Goal: Task Accomplishment & Management: Manage account settings

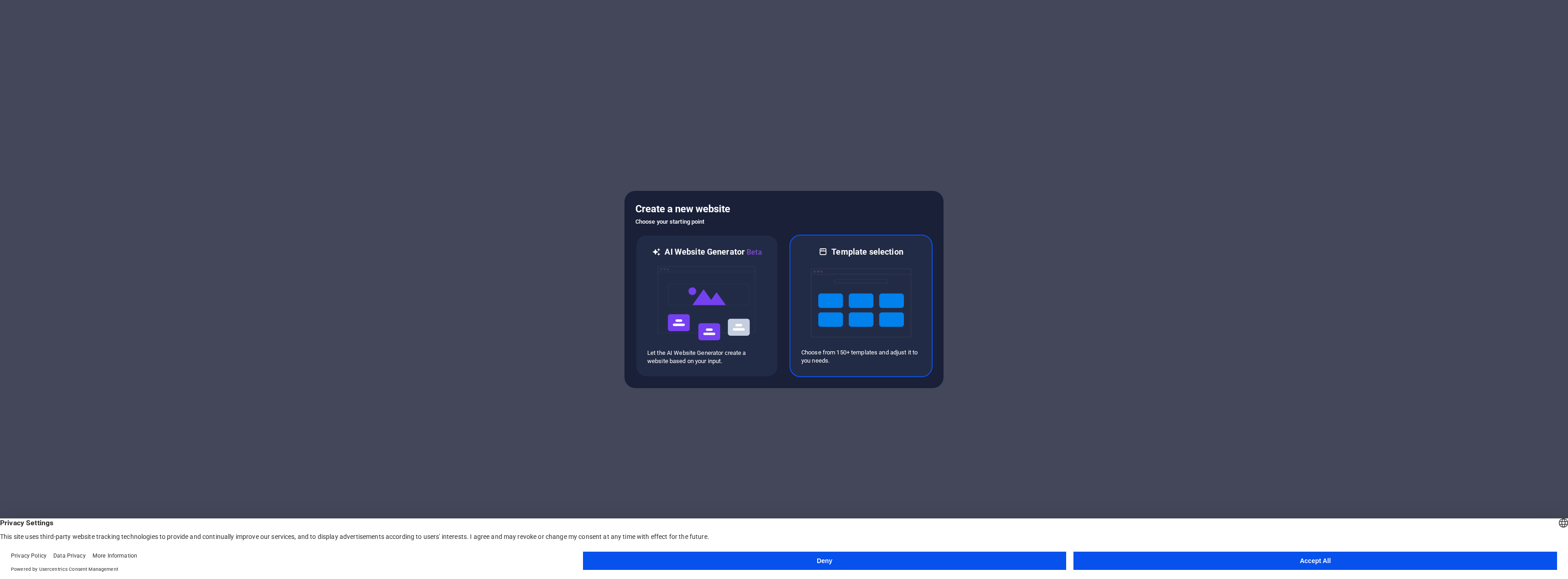
click at [852, 329] on img at bounding box center [861, 303] width 100 height 91
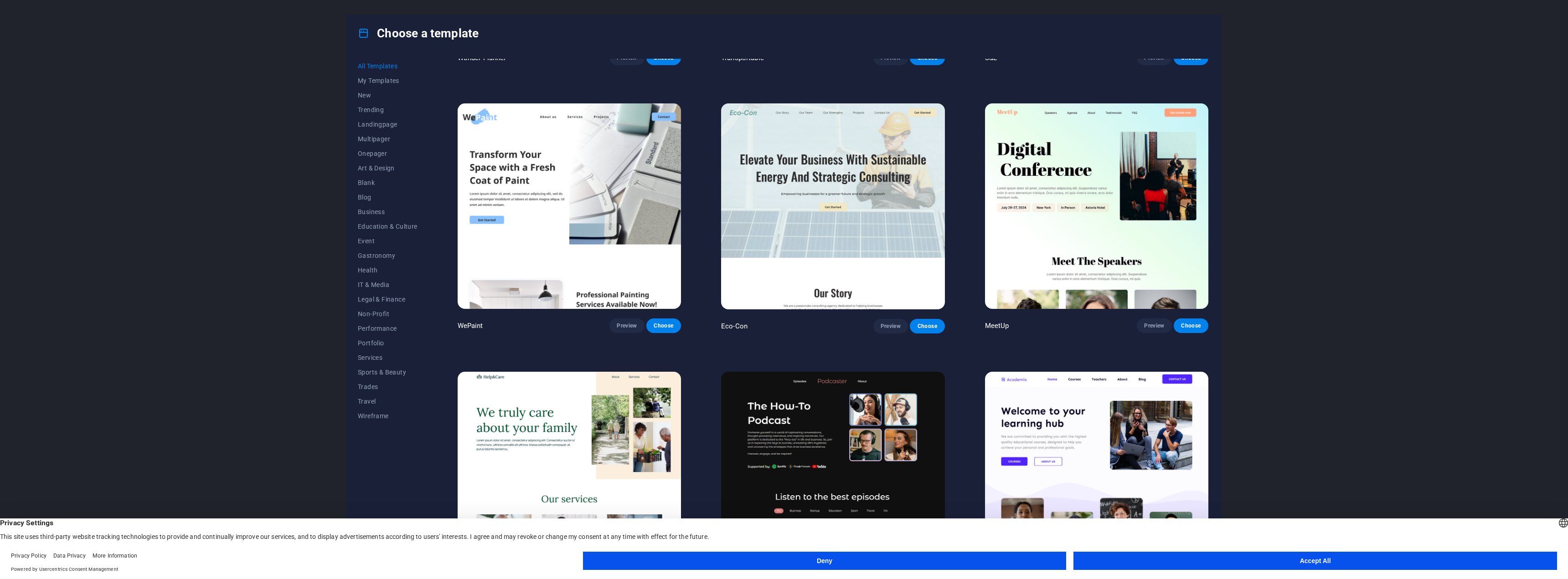
scroll to position [729, 0]
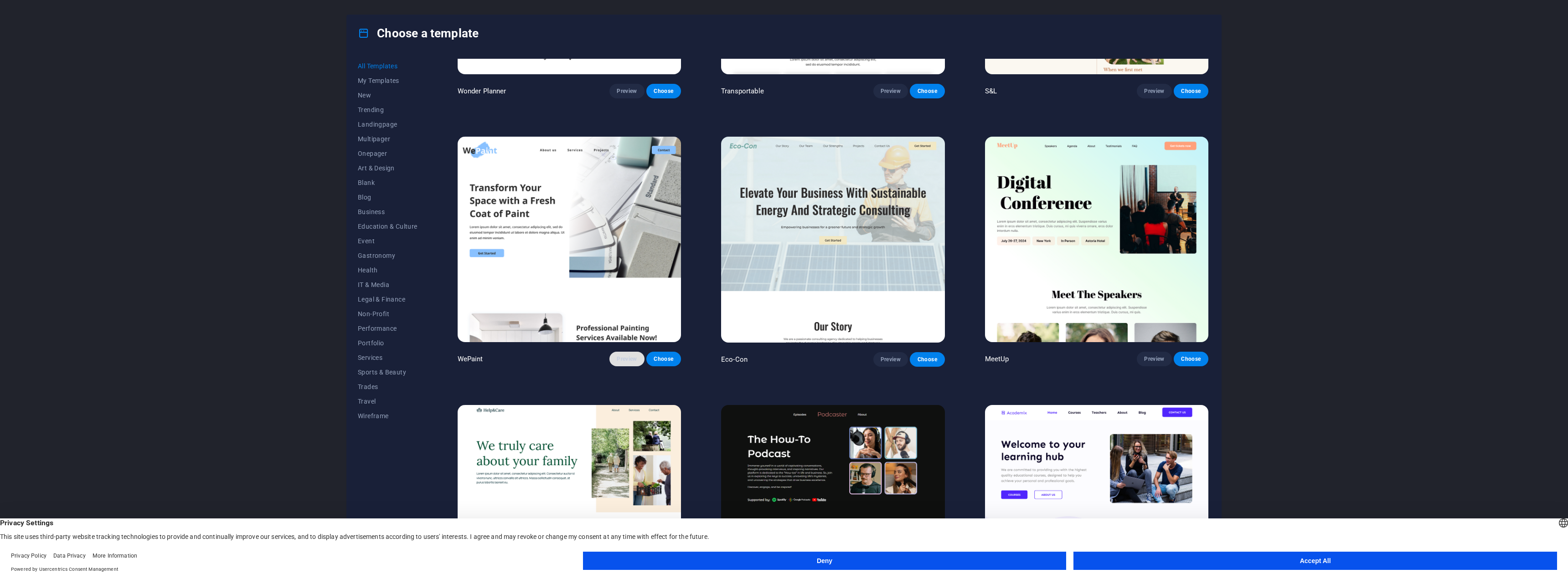
click at [626, 356] on span "Preview" at bounding box center [626, 359] width 20 height 7
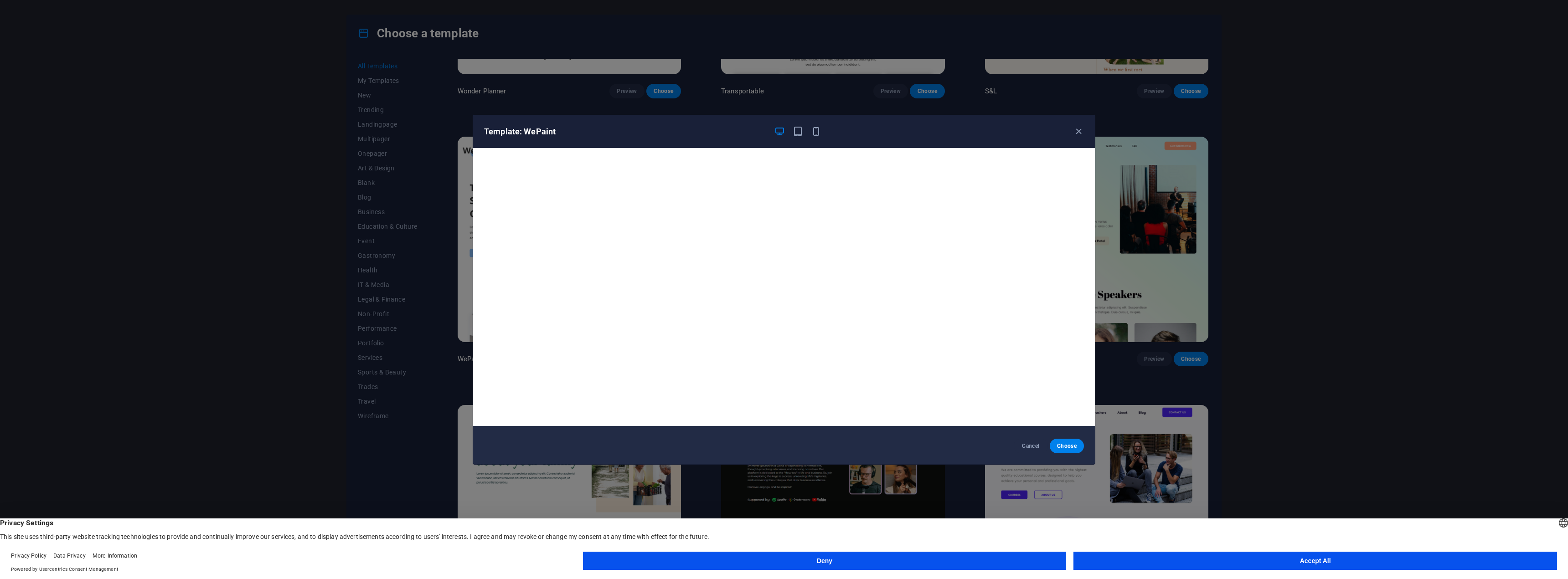
scroll to position [2, 0]
click at [1032, 447] on span "Cancel" at bounding box center [1031, 446] width 19 height 7
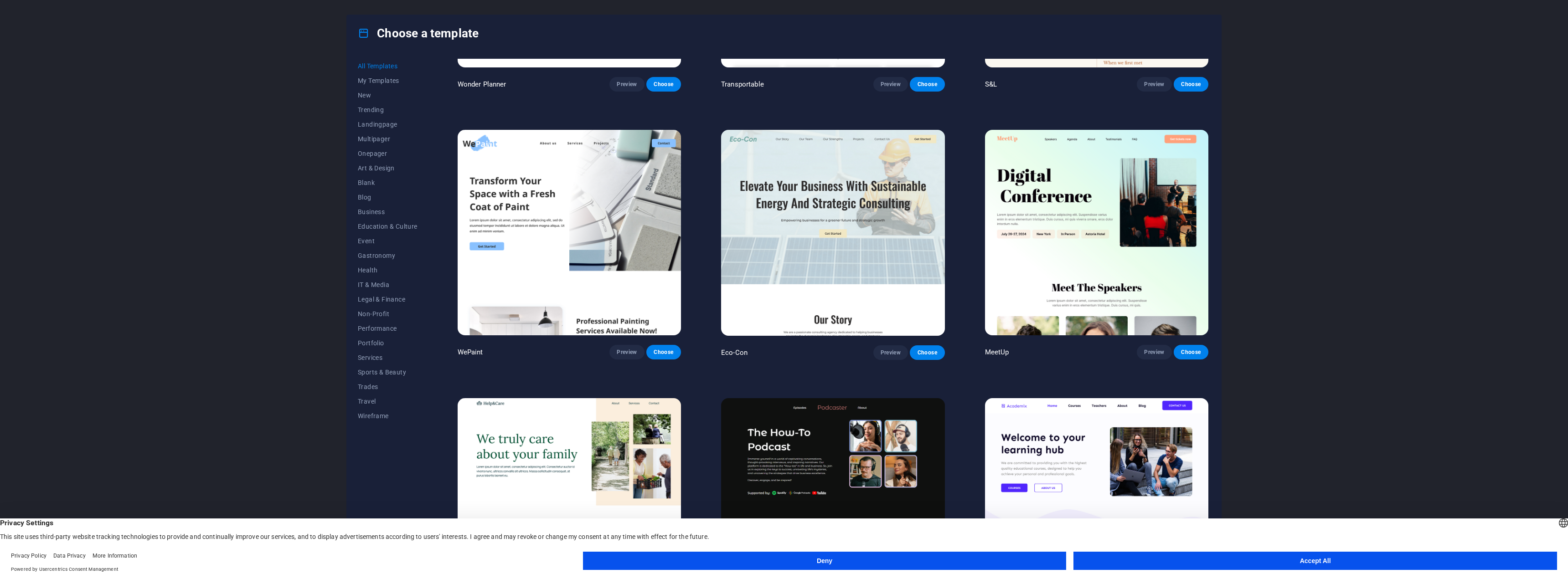
scroll to position [729, 0]
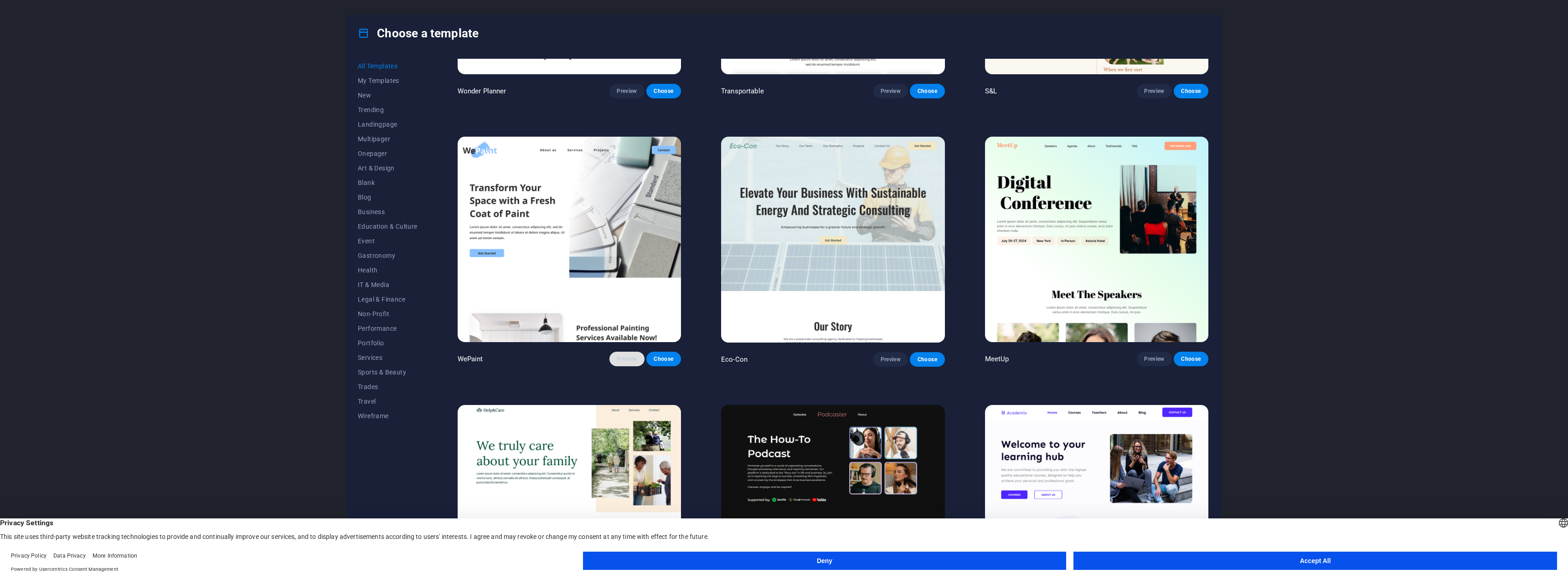
click at [628, 357] on span "Preview" at bounding box center [626, 359] width 20 height 7
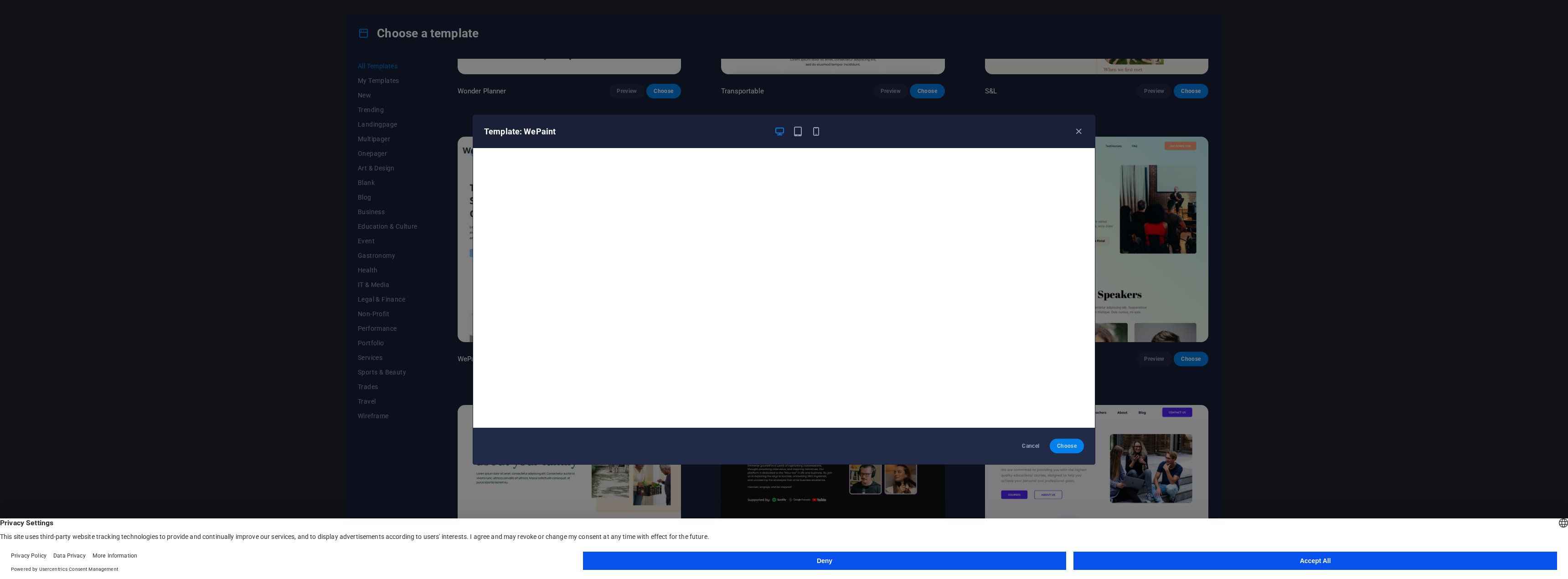
click at [1063, 448] on span "Choose" at bounding box center [1067, 446] width 19 height 7
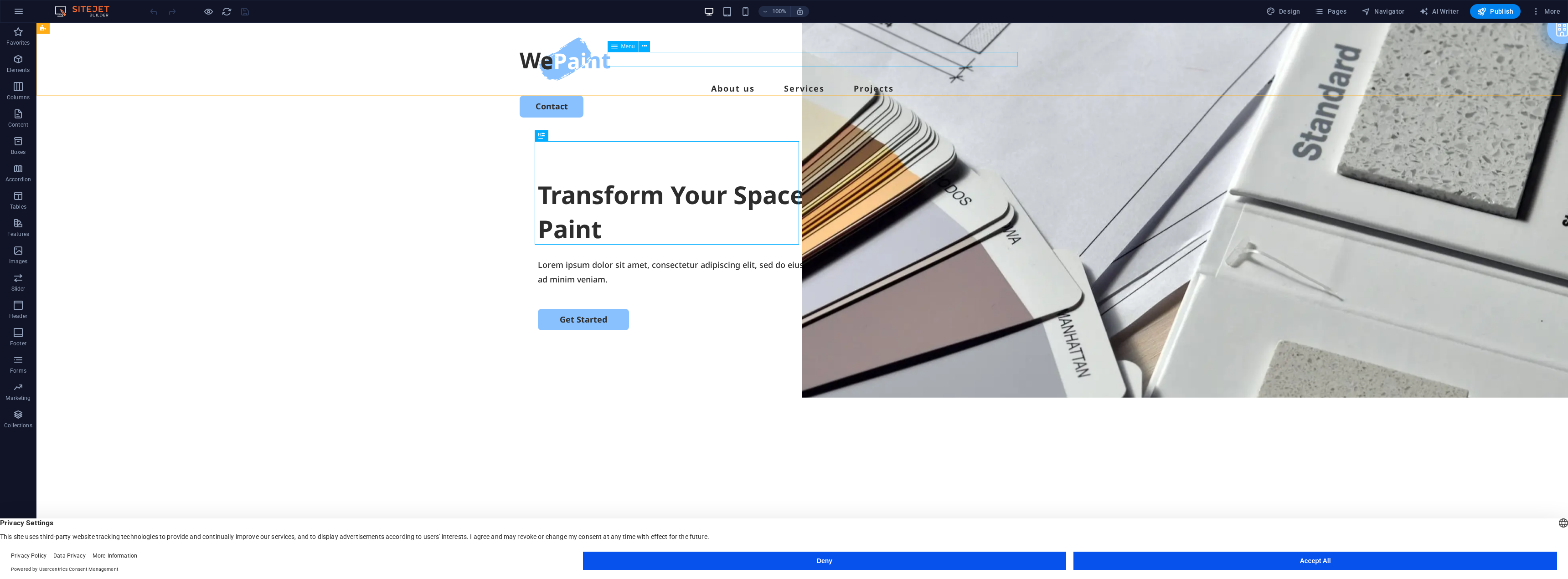
click at [625, 47] on span "Menu" at bounding box center [628, 46] width 13 height 5
click at [887, 81] on nav "About us Services Projects" at bounding box center [802, 88] width 565 height 15
click at [648, 46] on button at bounding box center [645, 46] width 11 height 11
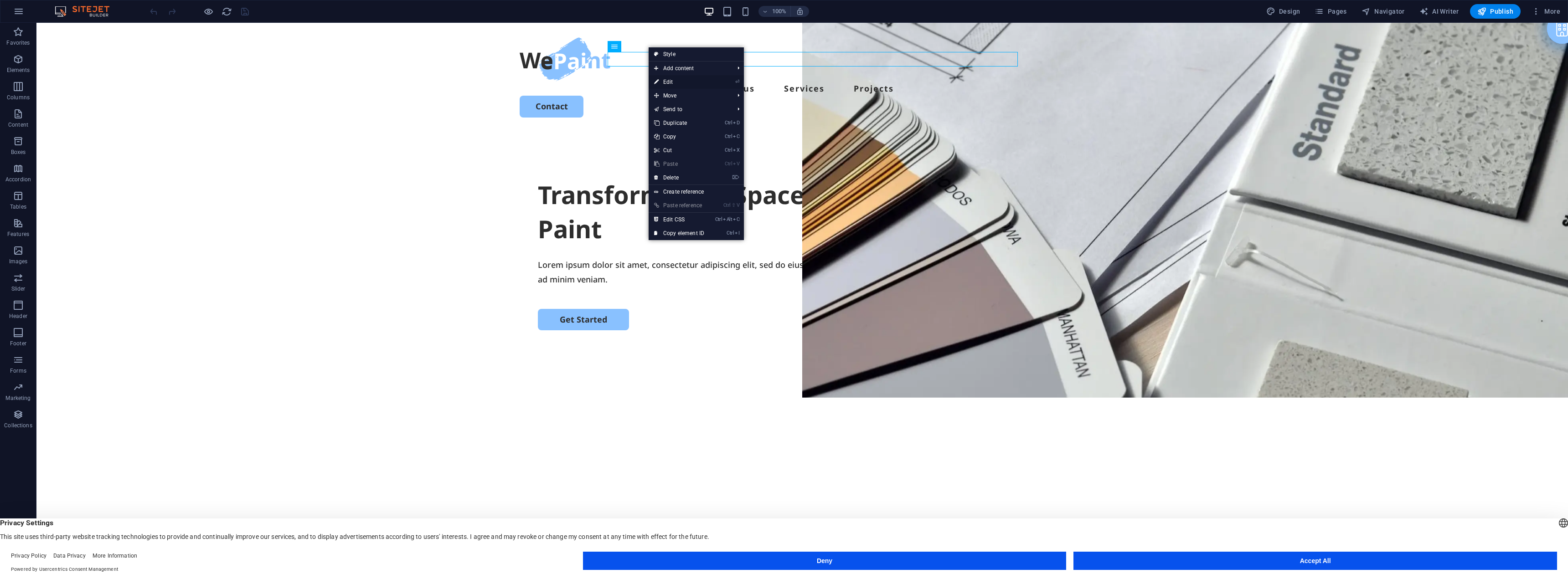
click at [673, 80] on link "⏎ Edit" at bounding box center [679, 82] width 61 height 13
select select
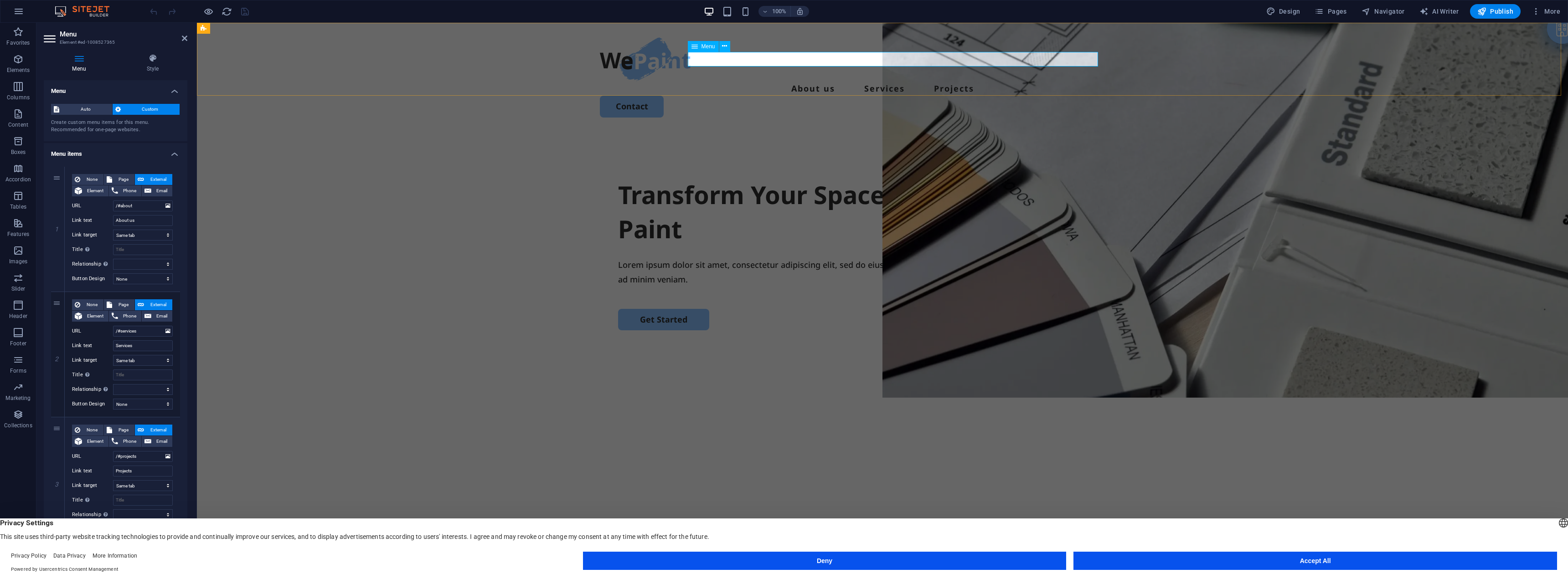
click at [796, 81] on nav "About us Services Projects" at bounding box center [882, 88] width 565 height 15
click at [139, 218] on input "About us" at bounding box center [143, 220] width 60 height 11
type input "About u"
select select
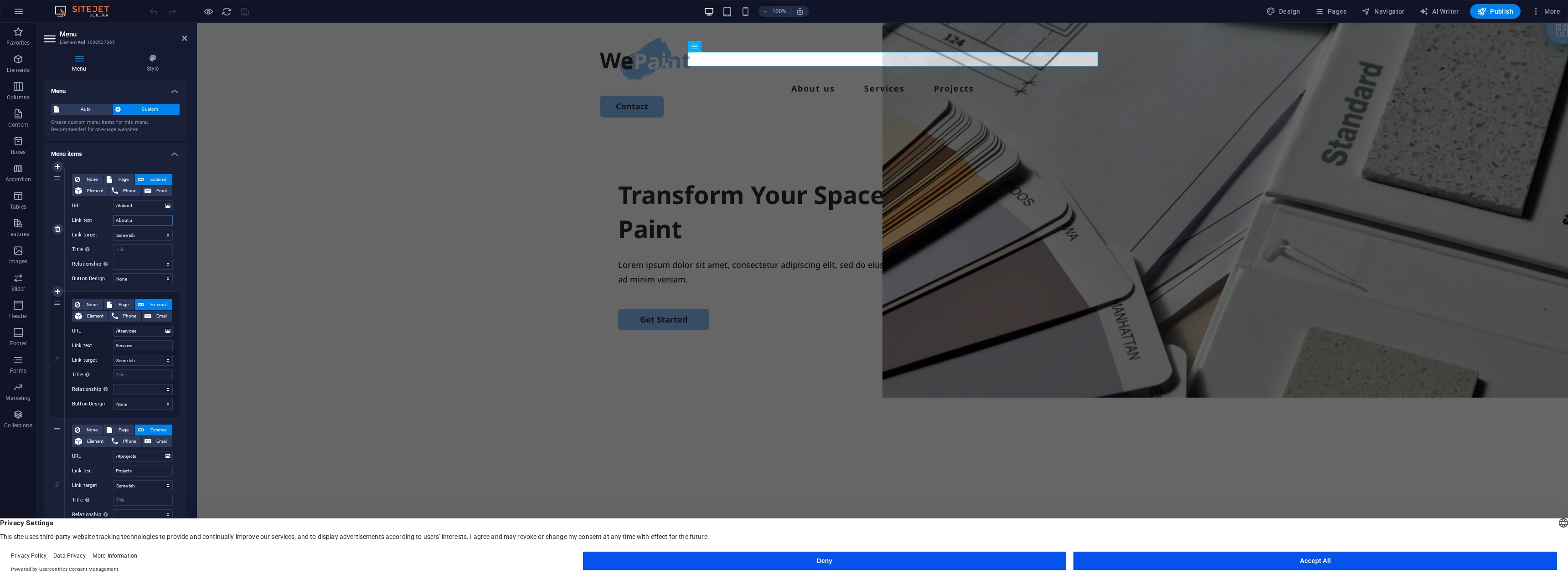
select select
type input "About"
select select
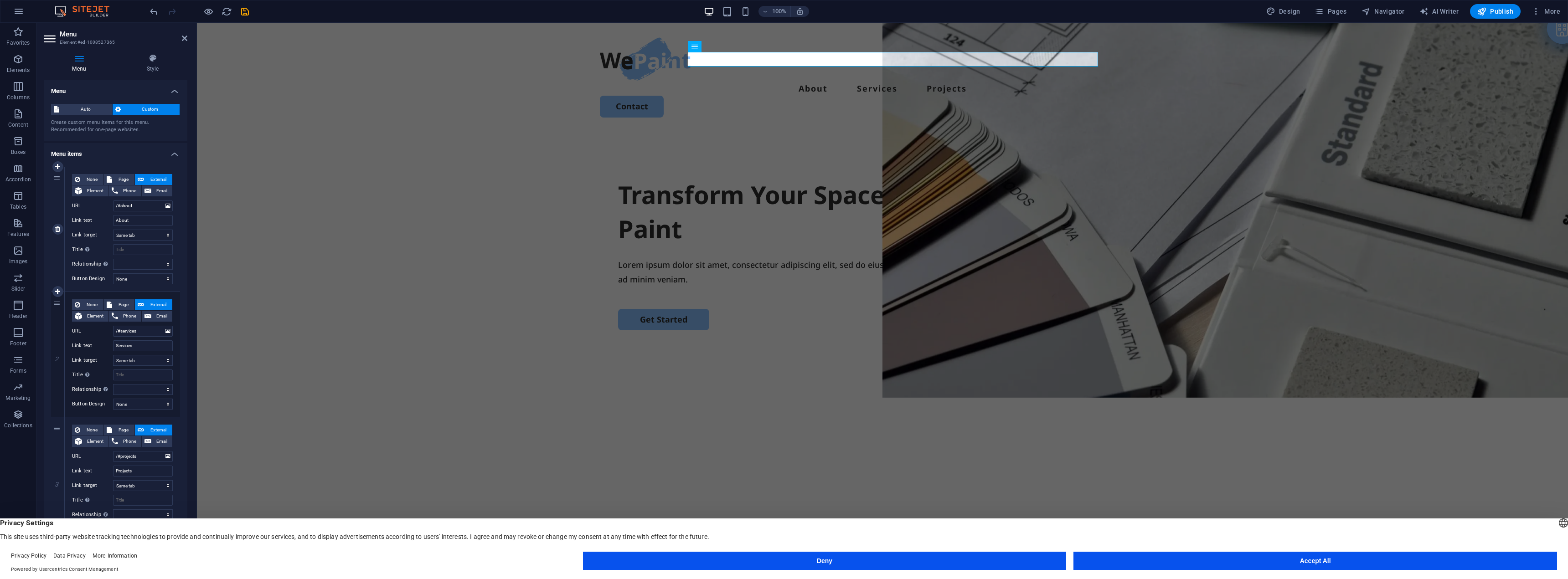
click at [108, 236] on label "Link target" at bounding box center [92, 235] width 41 height 11
click at [113, 236] on select "New tab Same tab Overlay" at bounding box center [143, 235] width 60 height 11
click at [145, 222] on input "About" at bounding box center [143, 220] width 60 height 11
type input "About"
select select
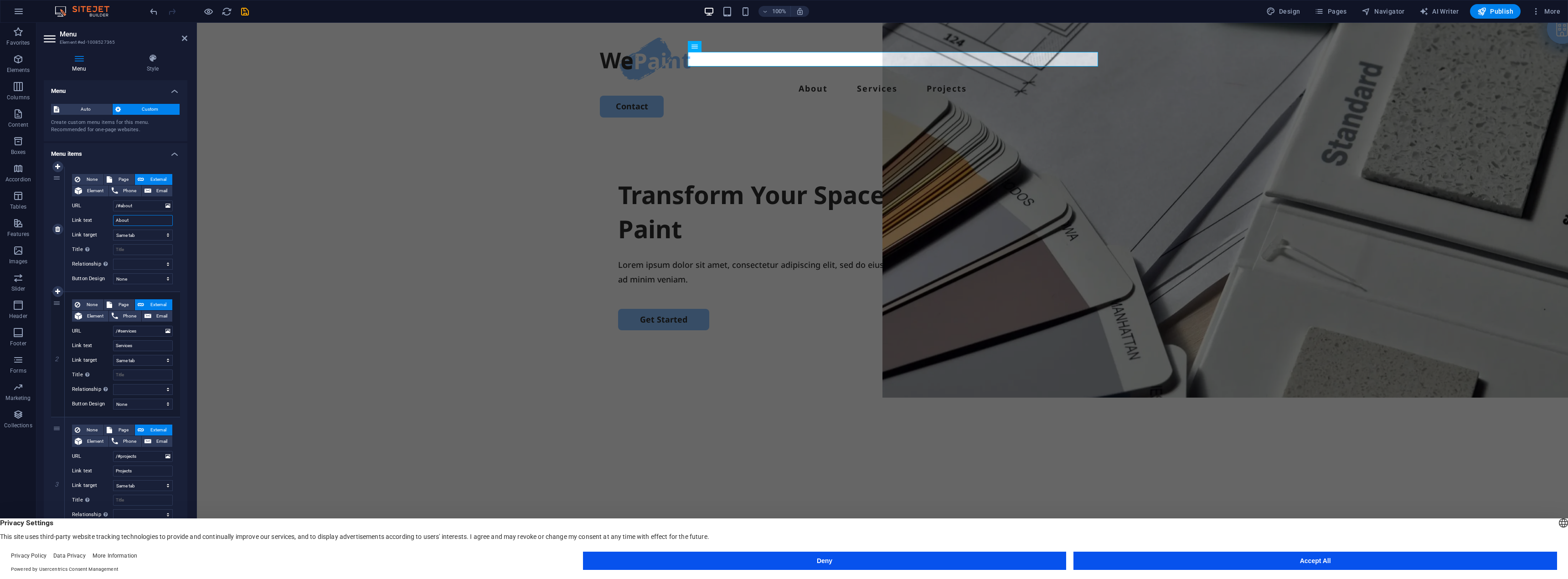
select select
type input "About Us"
select select
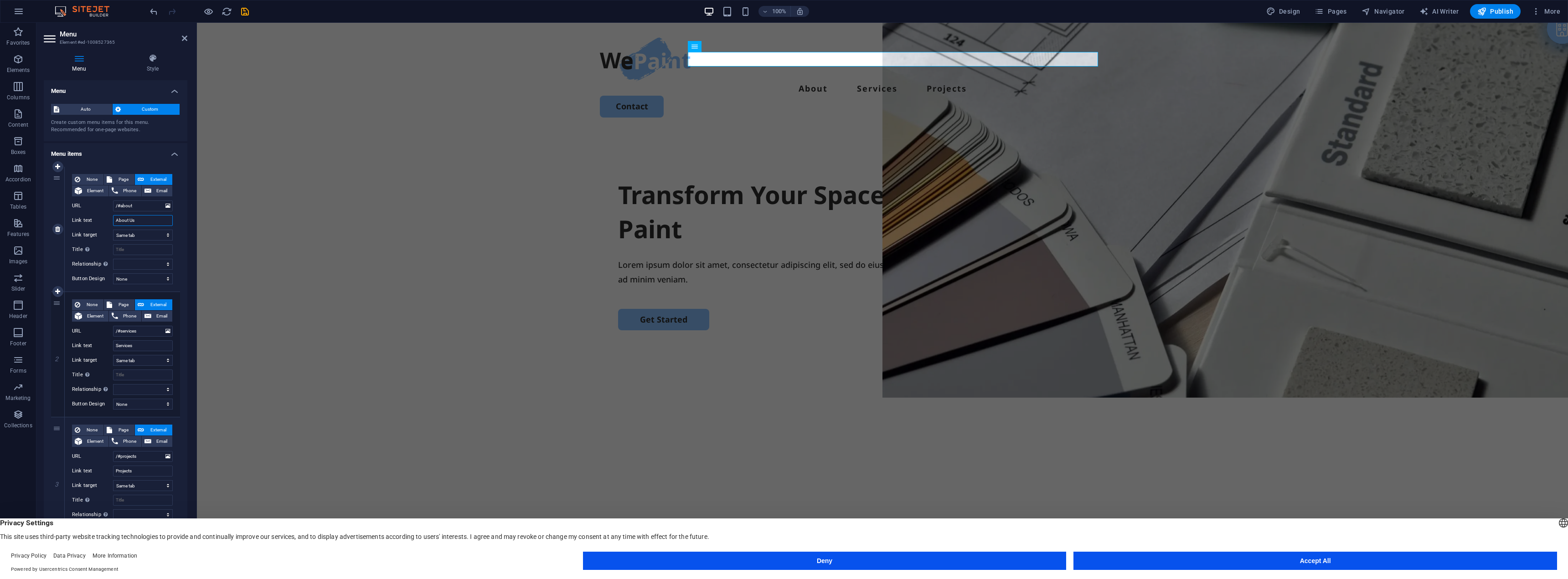
select select
type input "About Us"
click at [375, 254] on div "Transform Your Space with a Fresh Coat of Paint Lorem ipsum dolor sit amet, con…" at bounding box center [882, 307] width 1371 height 351
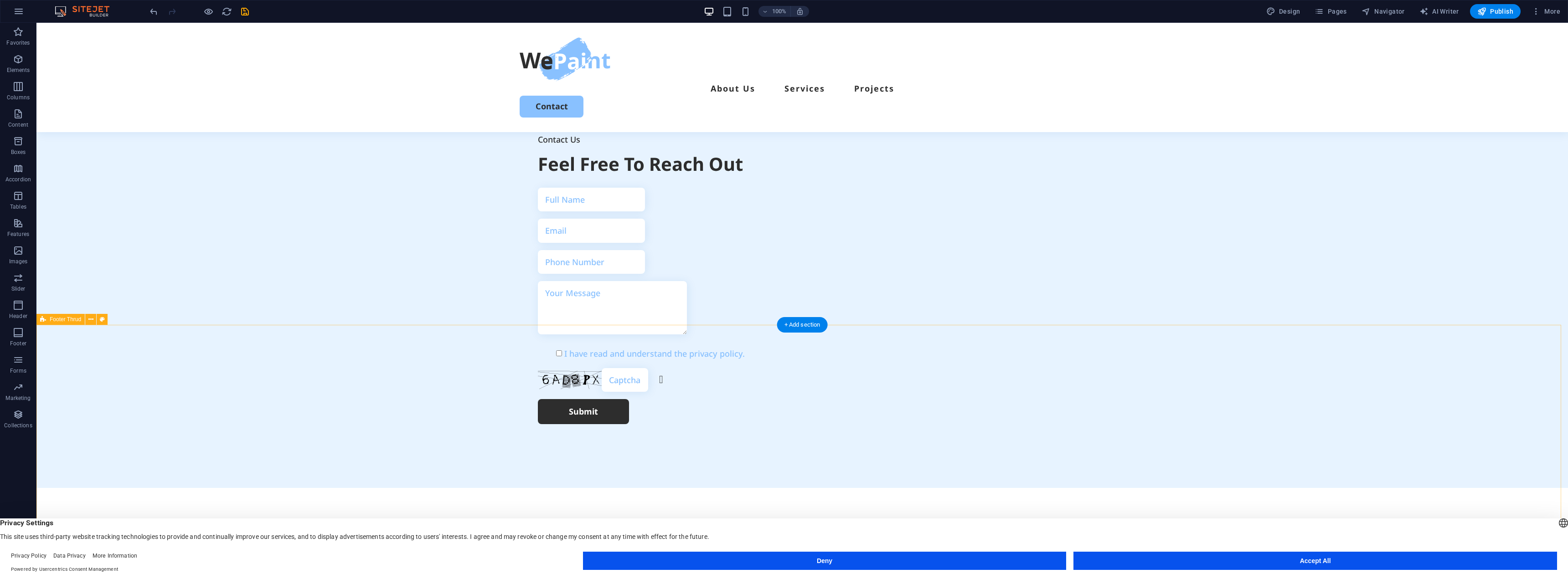
scroll to position [2423, 0]
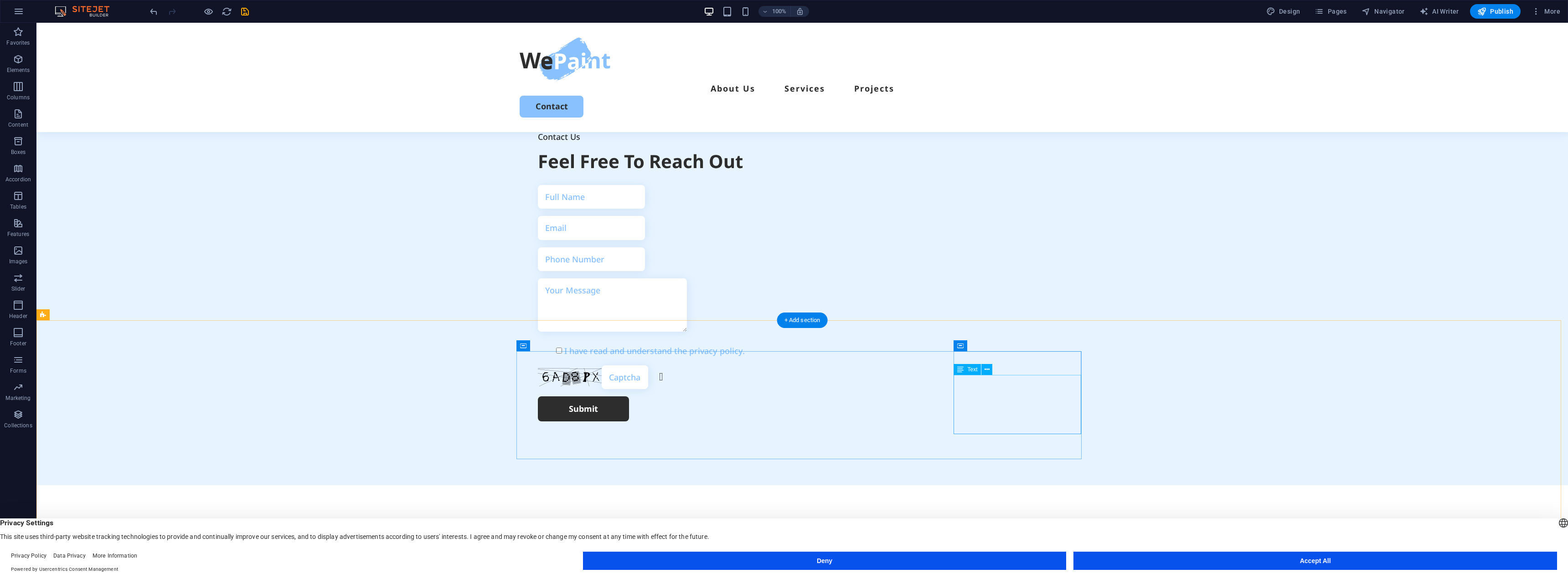
click at [971, 369] on span "Text" at bounding box center [972, 369] width 10 height 5
click at [984, 370] on icon at bounding box center [987, 370] width 5 height 10
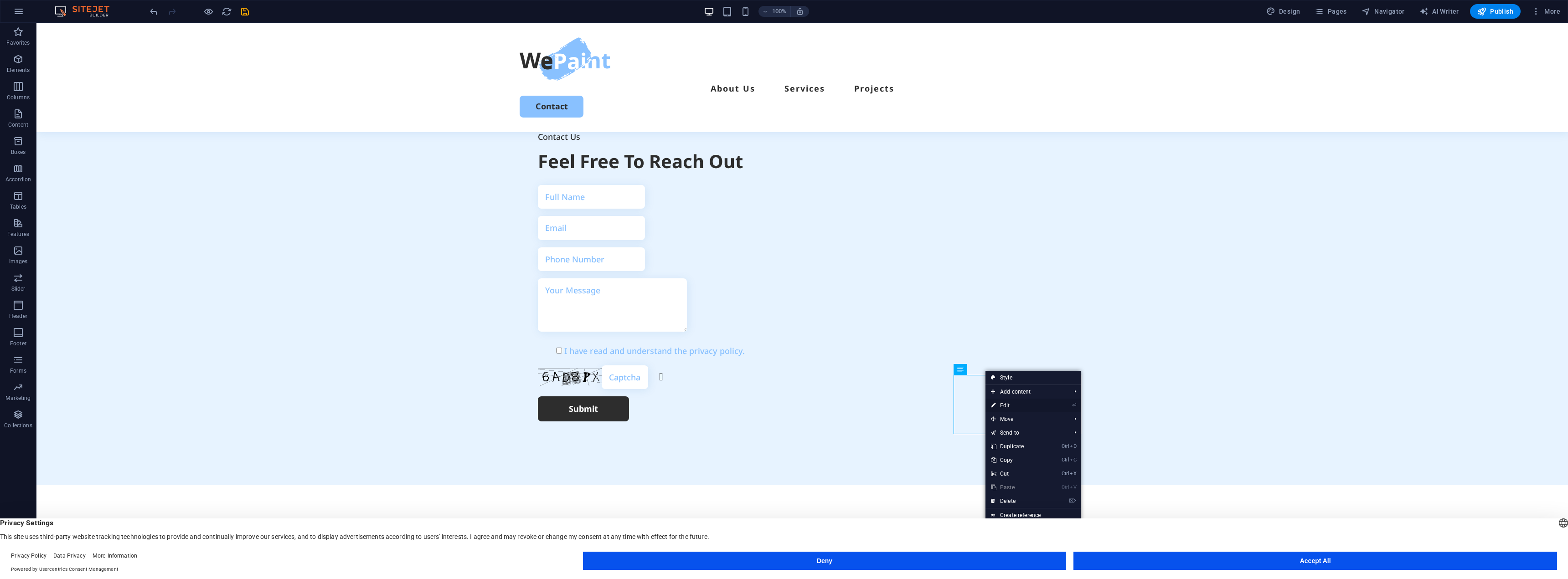
click at [1006, 401] on link "⏎ Edit" at bounding box center [1016, 405] width 61 height 13
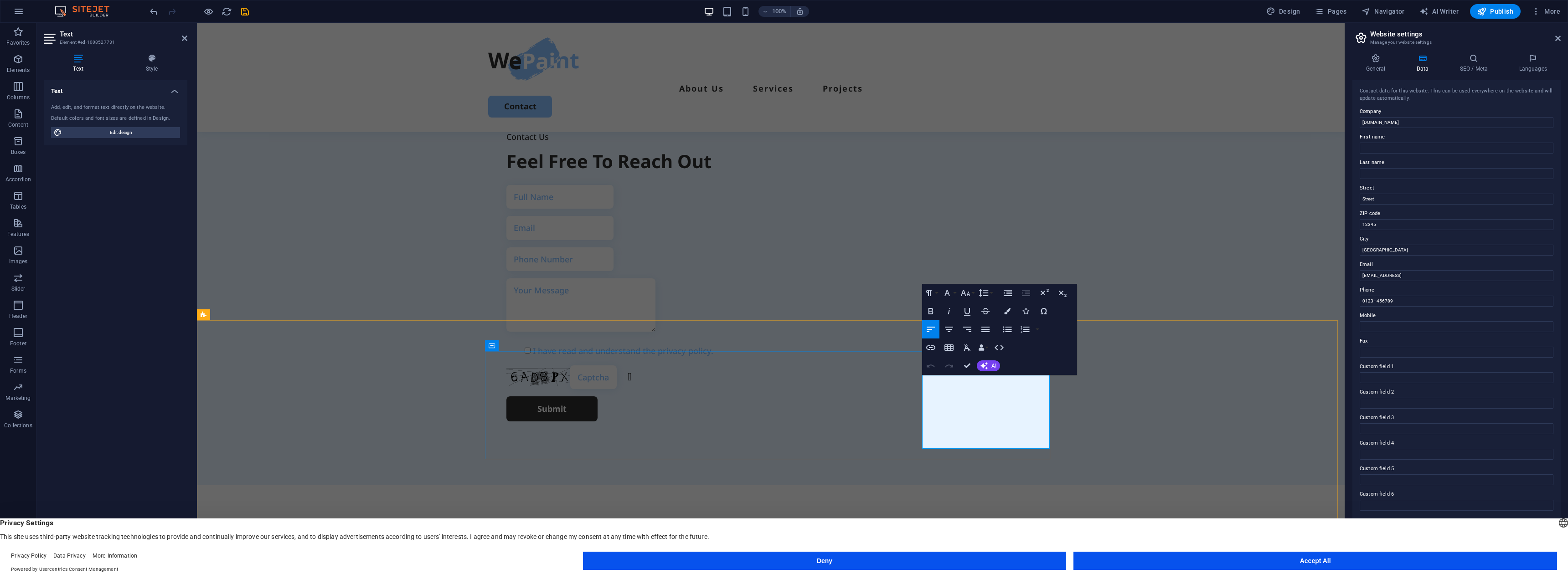
drag, startPoint x: 937, startPoint y: 384, endPoint x: 996, endPoint y: 382, distance: 59.0
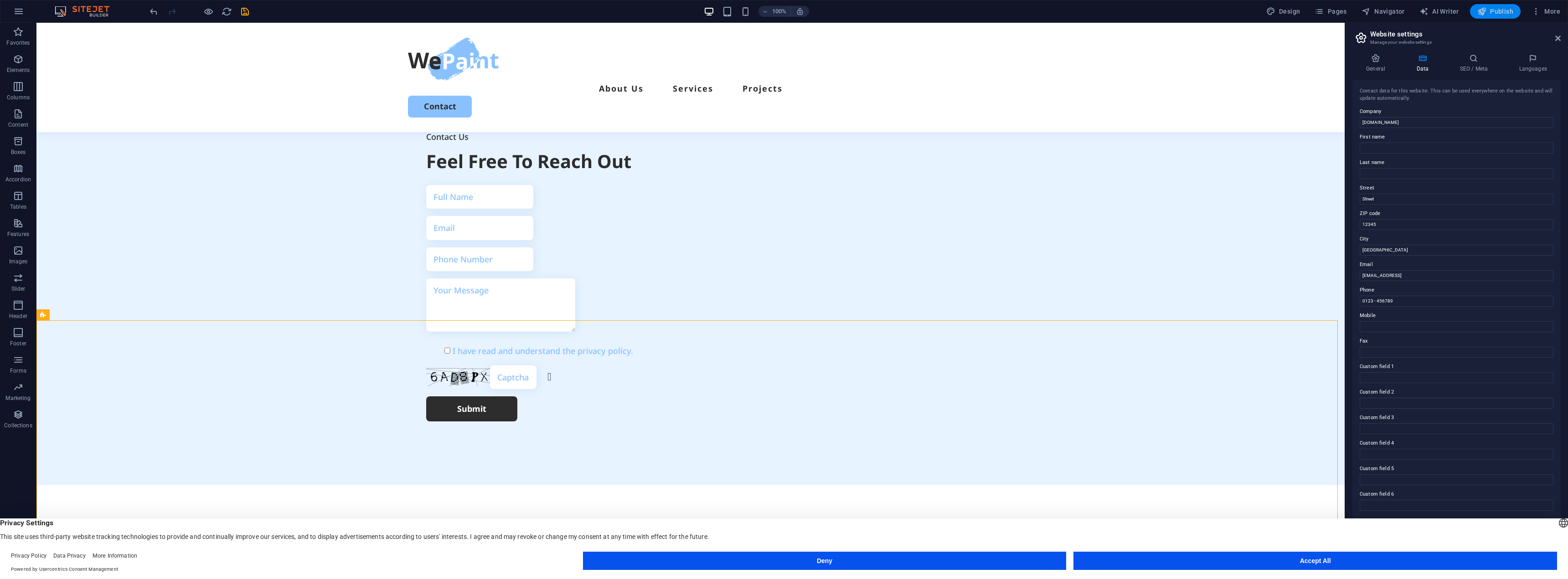
click at [1510, 15] on span "Publish" at bounding box center [1495, 11] width 36 height 9
checkbox input "false"
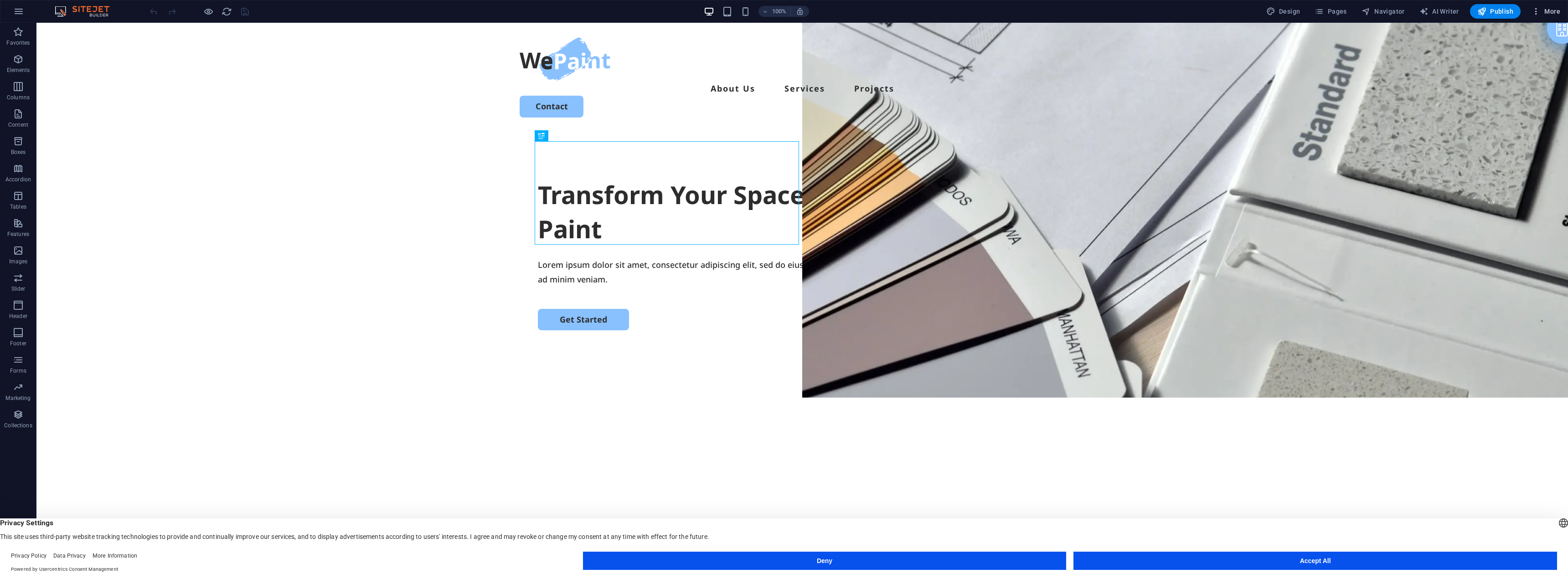
click at [1545, 12] on span "More" at bounding box center [1545, 11] width 29 height 9
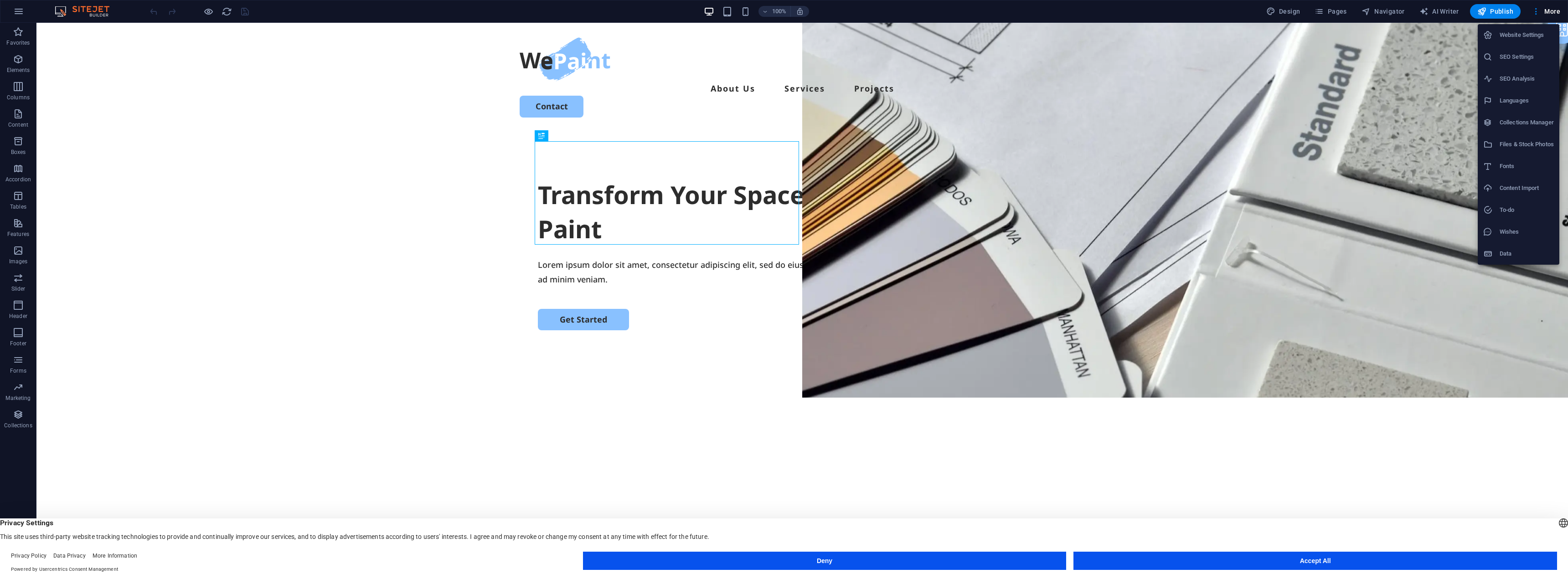
click at [1509, 35] on h6 "Website Settings" at bounding box center [1527, 35] width 54 height 11
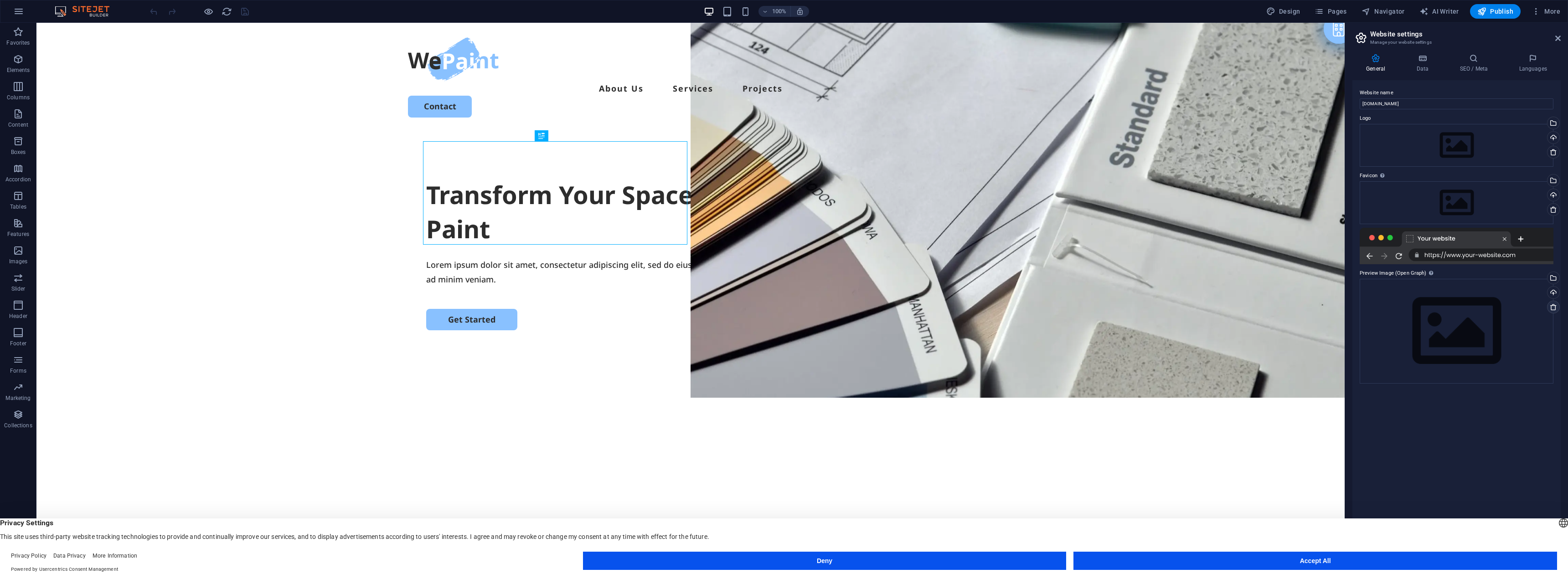
click at [1556, 307] on icon at bounding box center [1553, 307] width 7 height 7
click at [1550, 305] on icon at bounding box center [1553, 307] width 7 height 7
click at [1553, 306] on icon at bounding box center [1553, 307] width 7 height 7
click at [1555, 210] on icon at bounding box center [1553, 209] width 7 height 7
click at [1559, 38] on icon at bounding box center [1558, 38] width 5 height 7
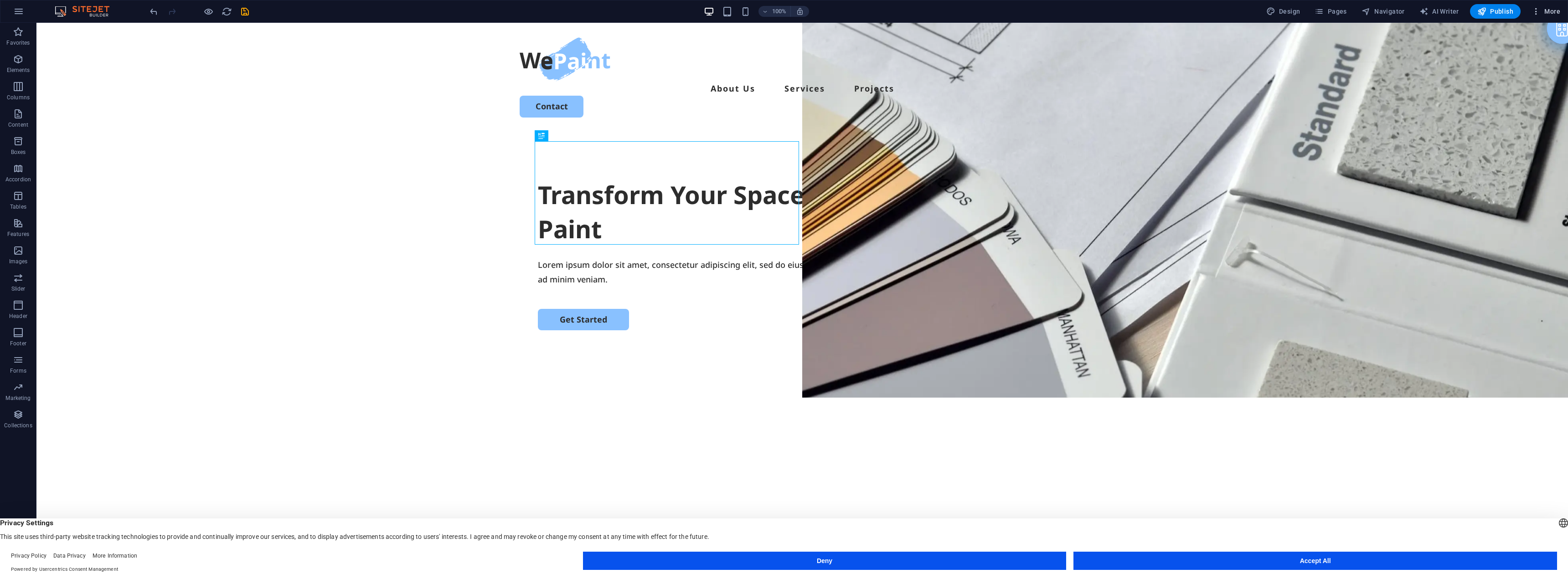
click at [1552, 12] on span "More" at bounding box center [1545, 11] width 29 height 9
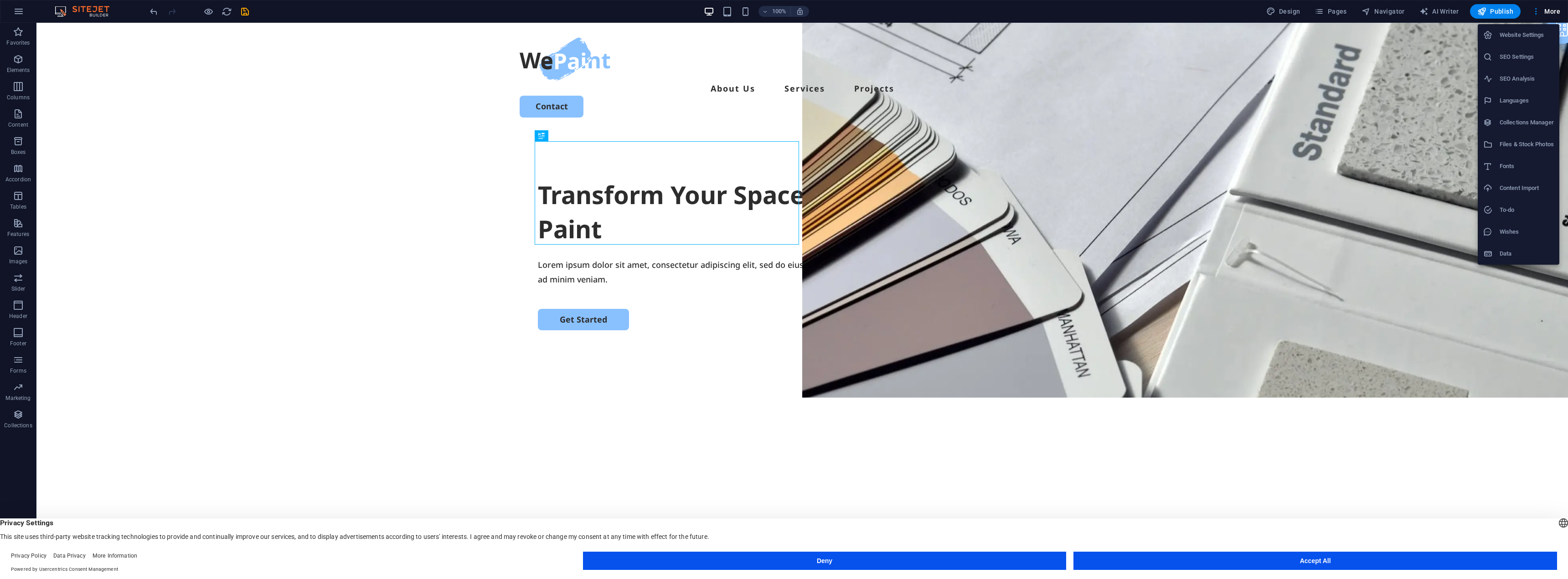
click at [1289, 8] on div at bounding box center [784, 290] width 1568 height 579
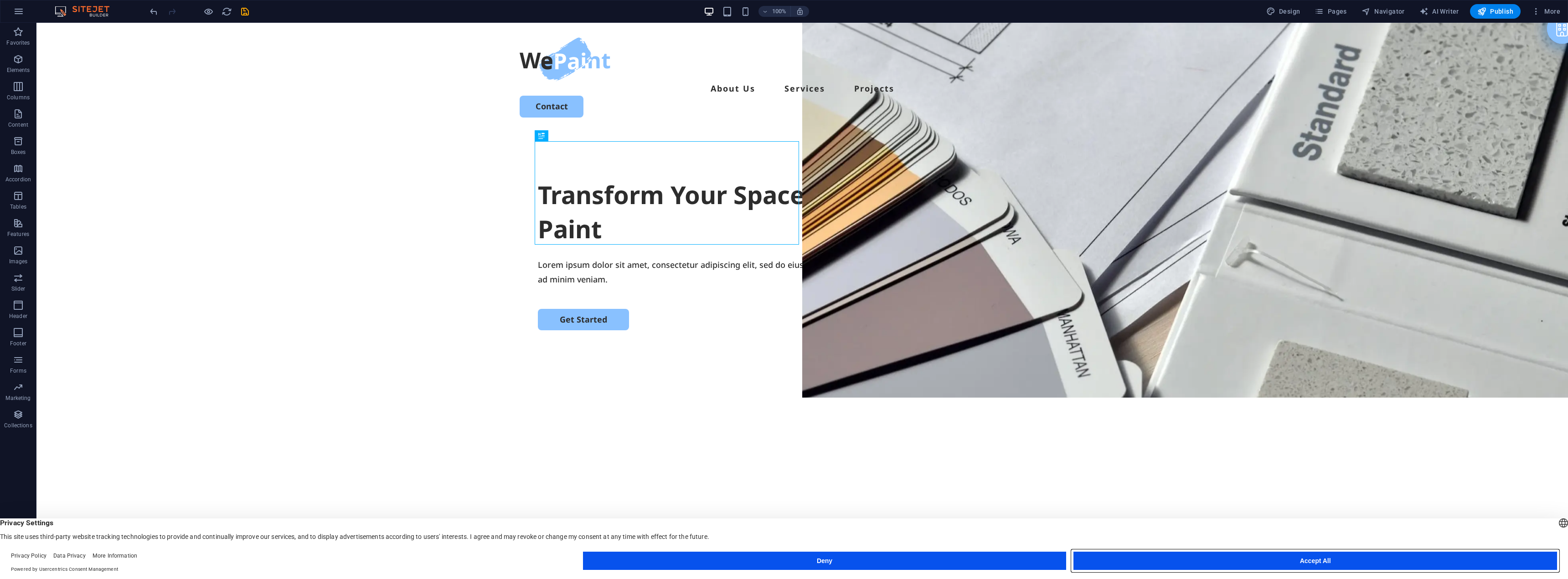
click at [1291, 563] on button "Accept All" at bounding box center [1315, 561] width 484 height 18
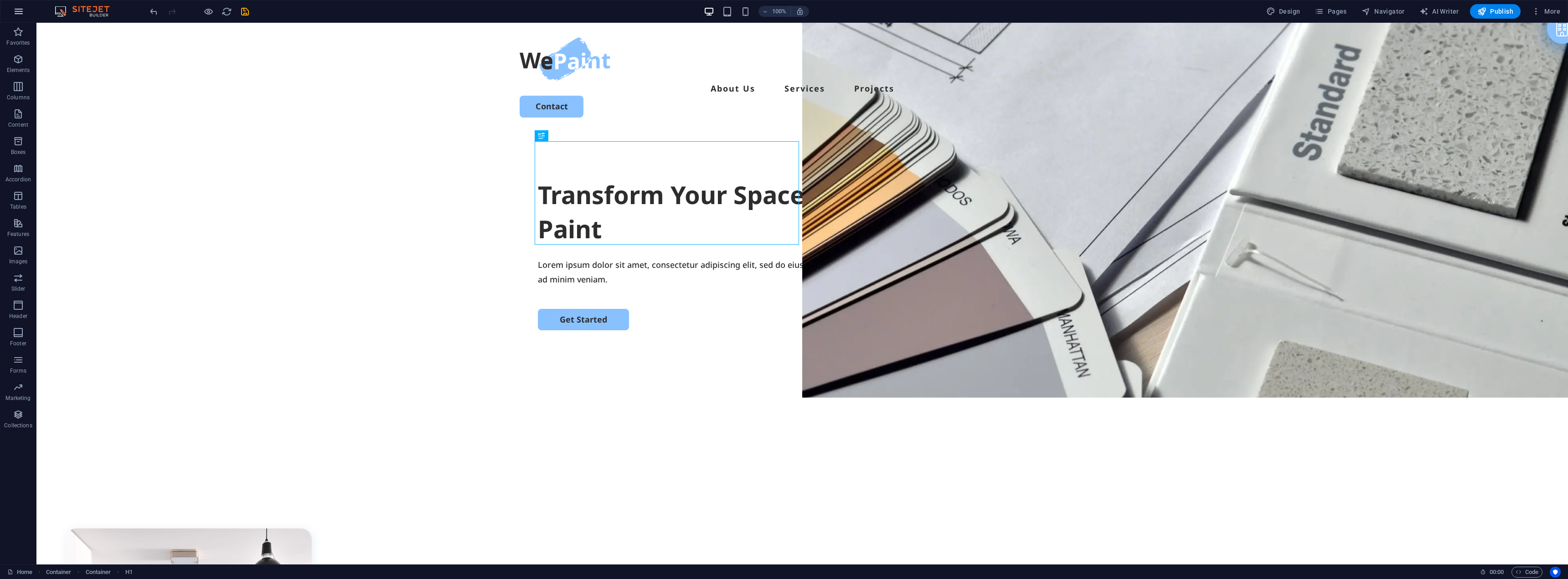
click at [18, 9] on icon "button" at bounding box center [19, 12] width 11 height 11
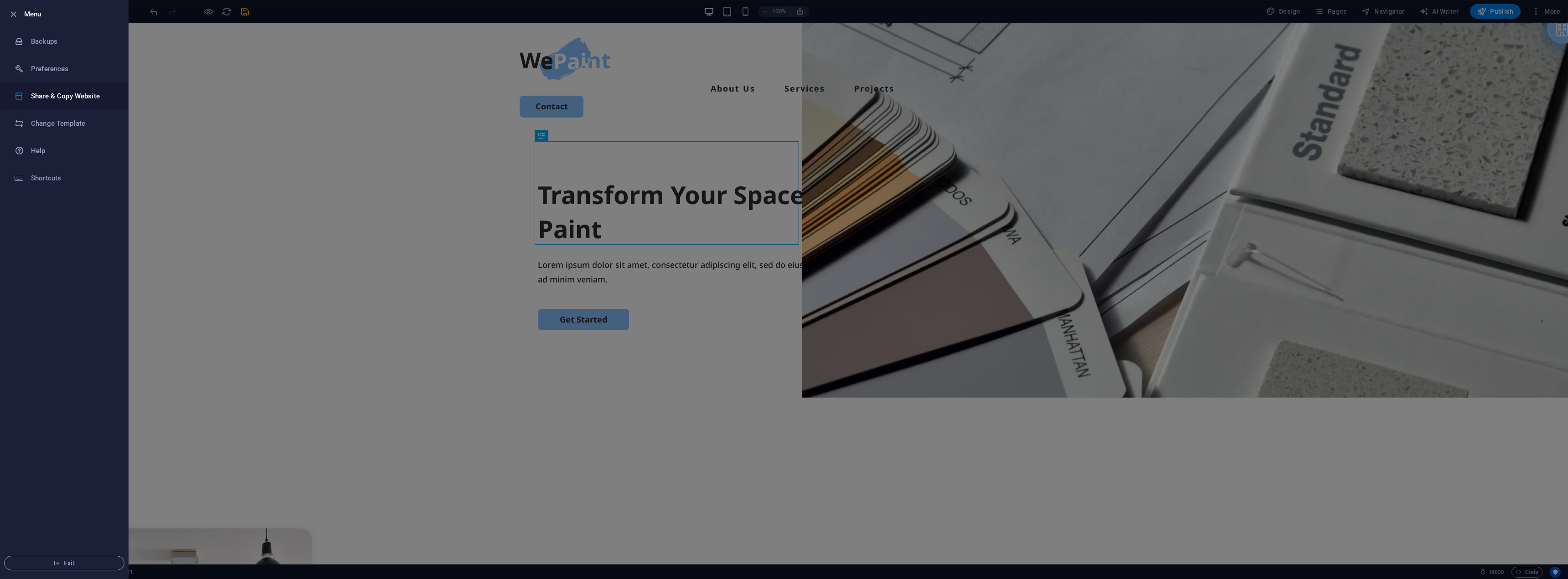
click at [52, 94] on h6 "Share & Copy Website" at bounding box center [73, 96] width 85 height 11
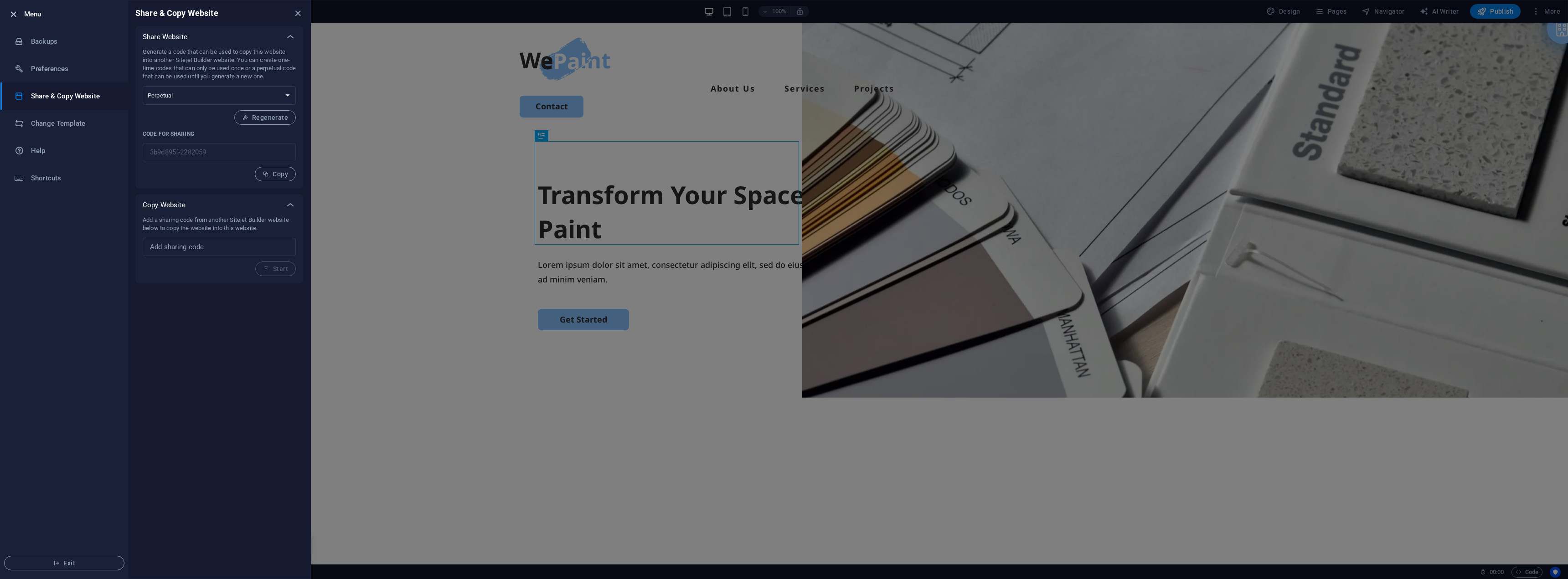
click at [10, 13] on icon "button" at bounding box center [13, 14] width 10 height 10
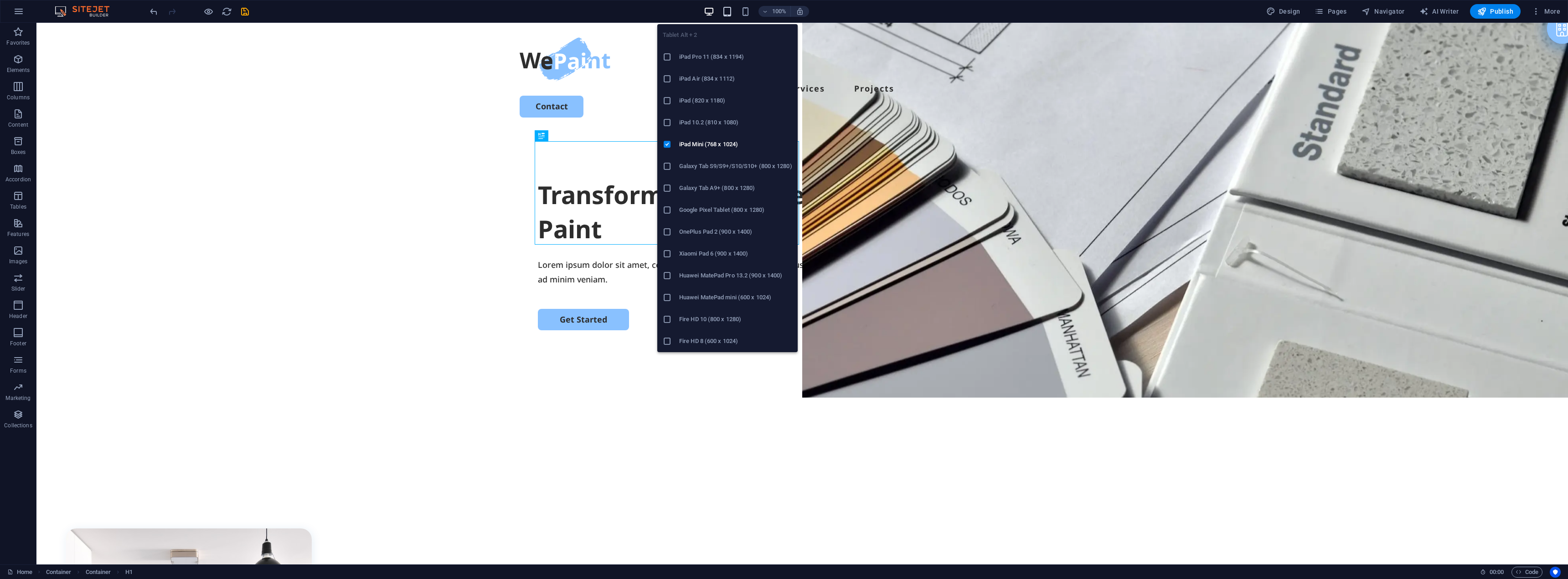
click at [732, 9] on icon "button" at bounding box center [727, 11] width 10 height 10
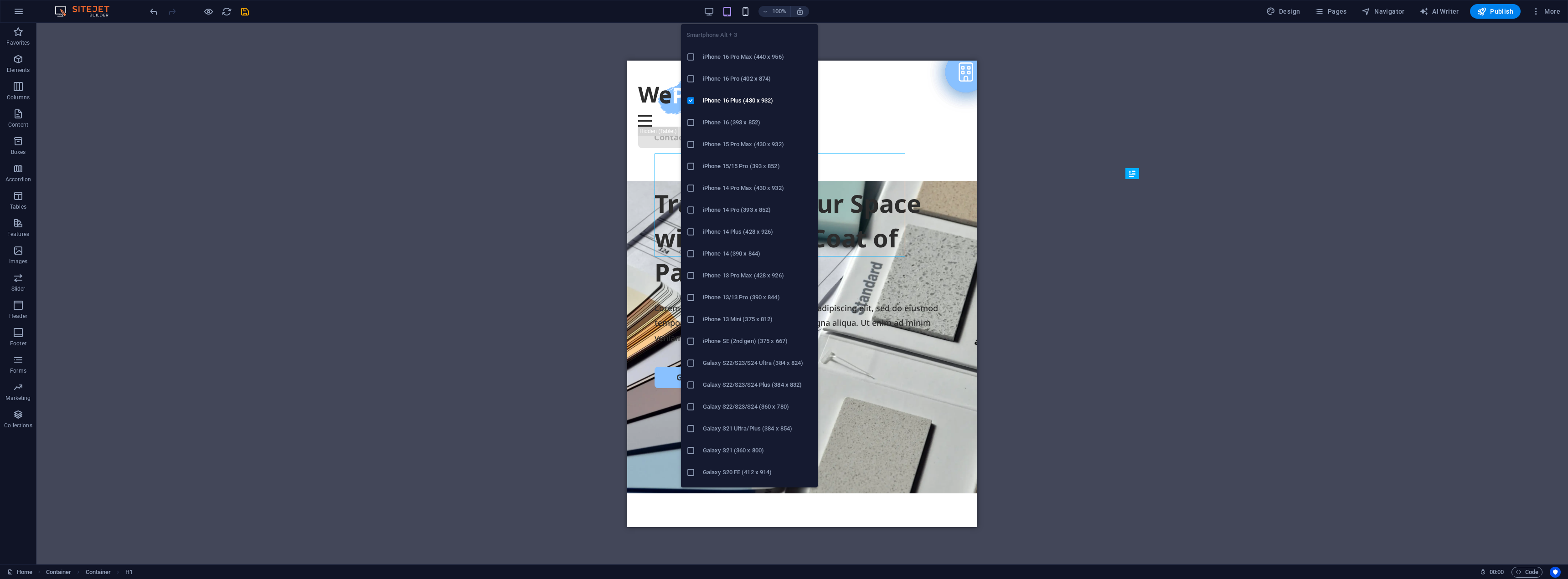
click at [747, 13] on icon "button" at bounding box center [745, 11] width 10 height 10
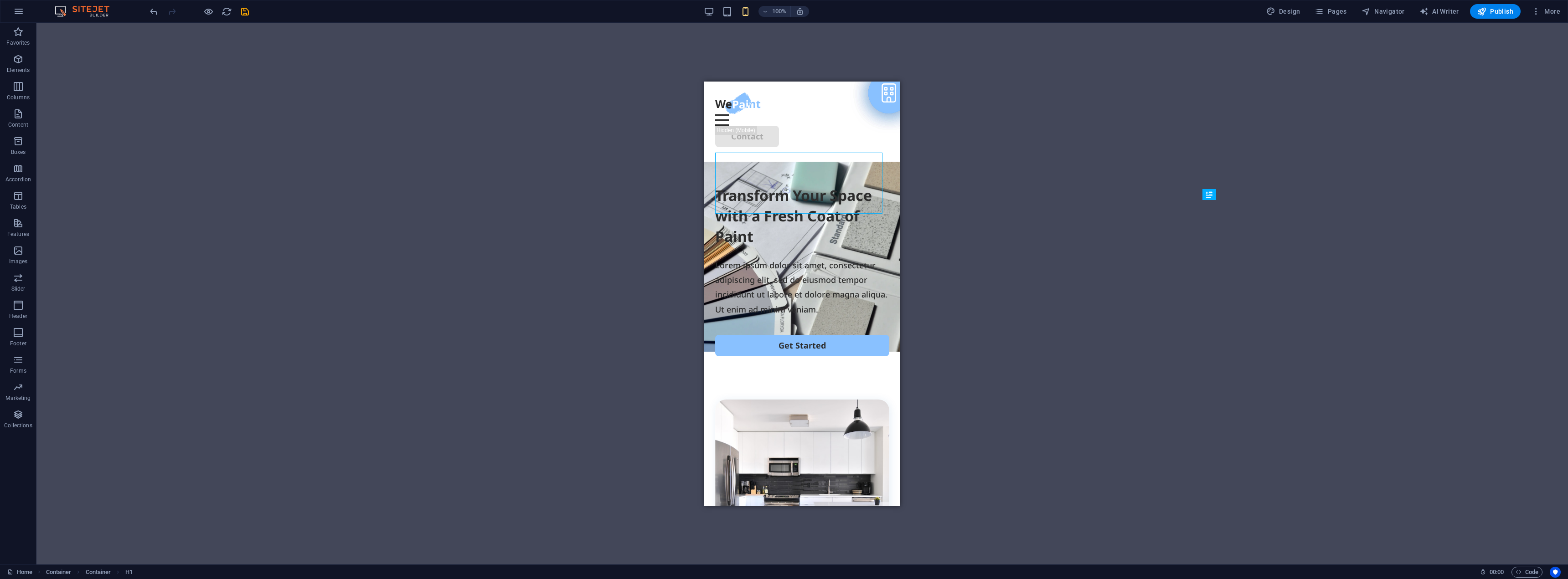
click at [584, 64] on div "Drag here to replace the existing content. Press “Ctrl” if you want to create a…" at bounding box center [802, 293] width 1531 height 541
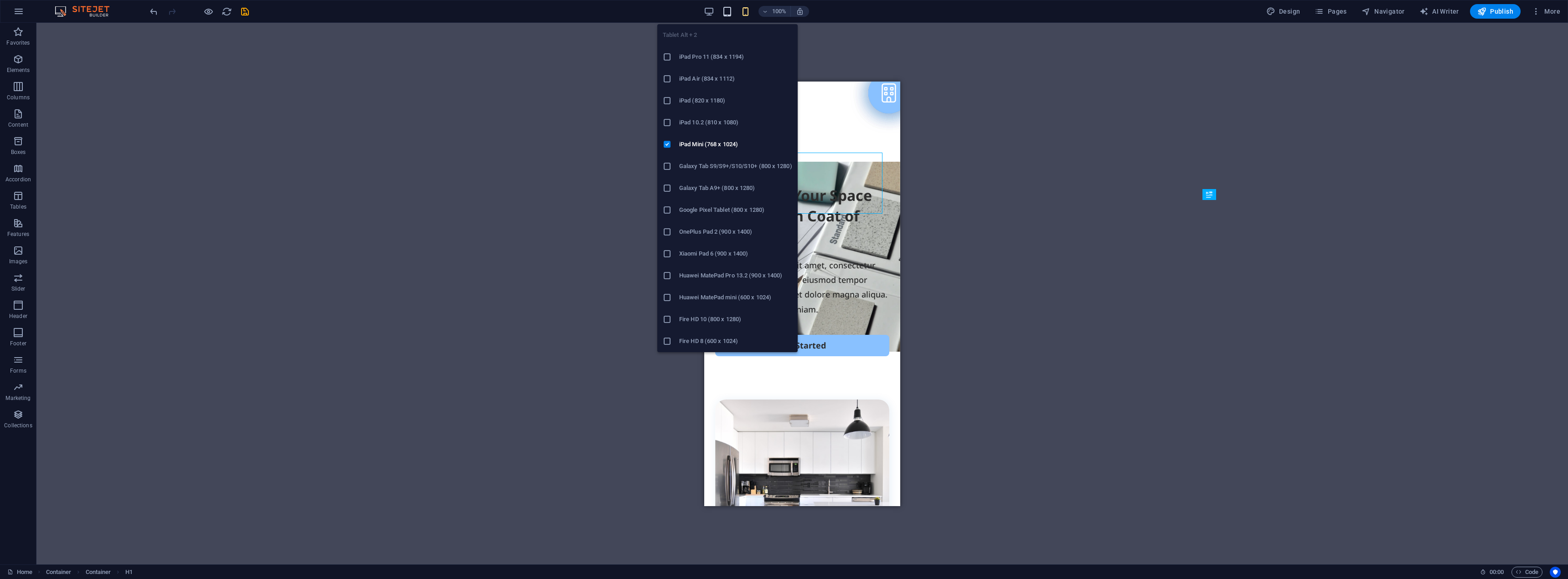
click at [732, 13] on icon "button" at bounding box center [727, 11] width 10 height 10
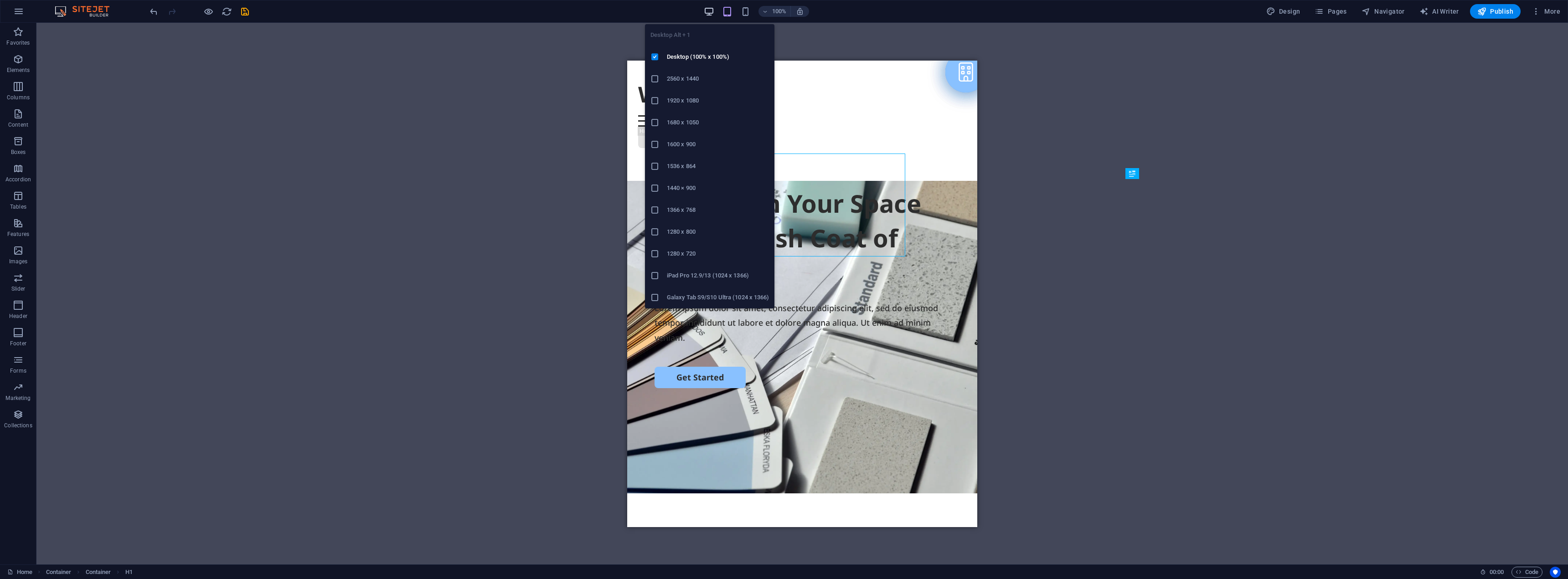
click at [709, 12] on icon "button" at bounding box center [709, 11] width 10 height 10
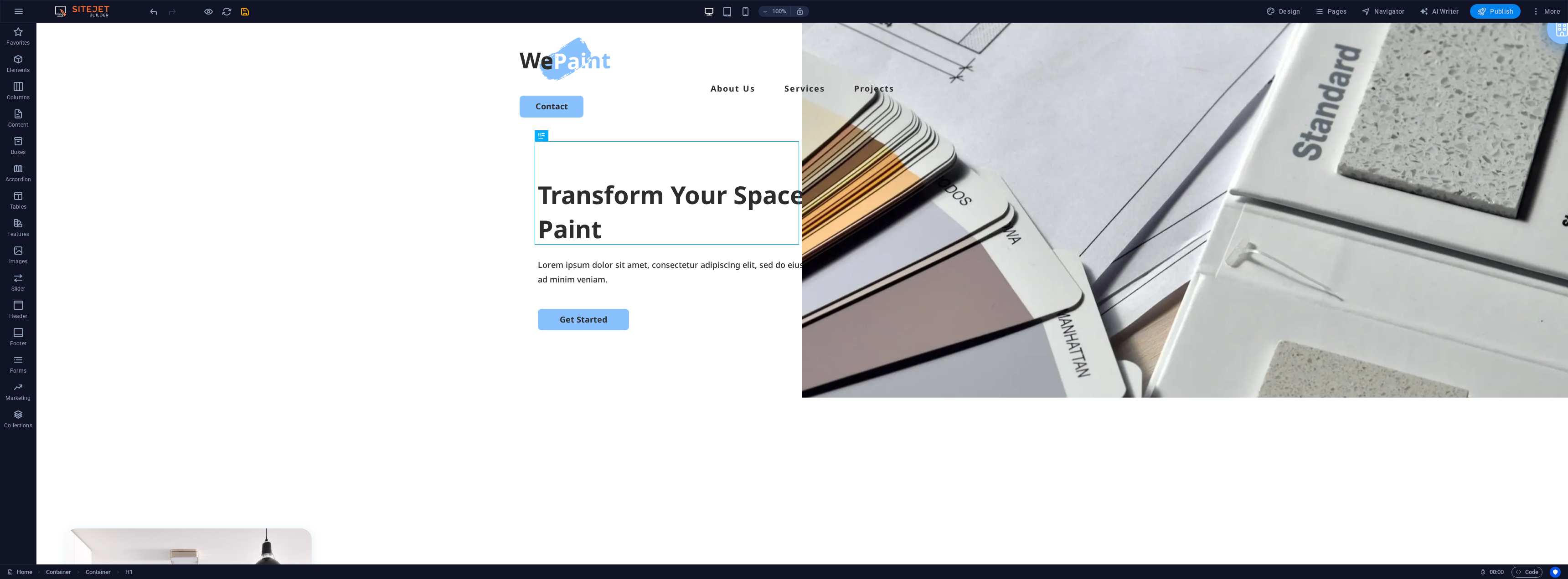
click at [1482, 6] on button "Publish" at bounding box center [1495, 12] width 51 height 15
click at [1547, 6] on button "More" at bounding box center [1545, 12] width 36 height 15
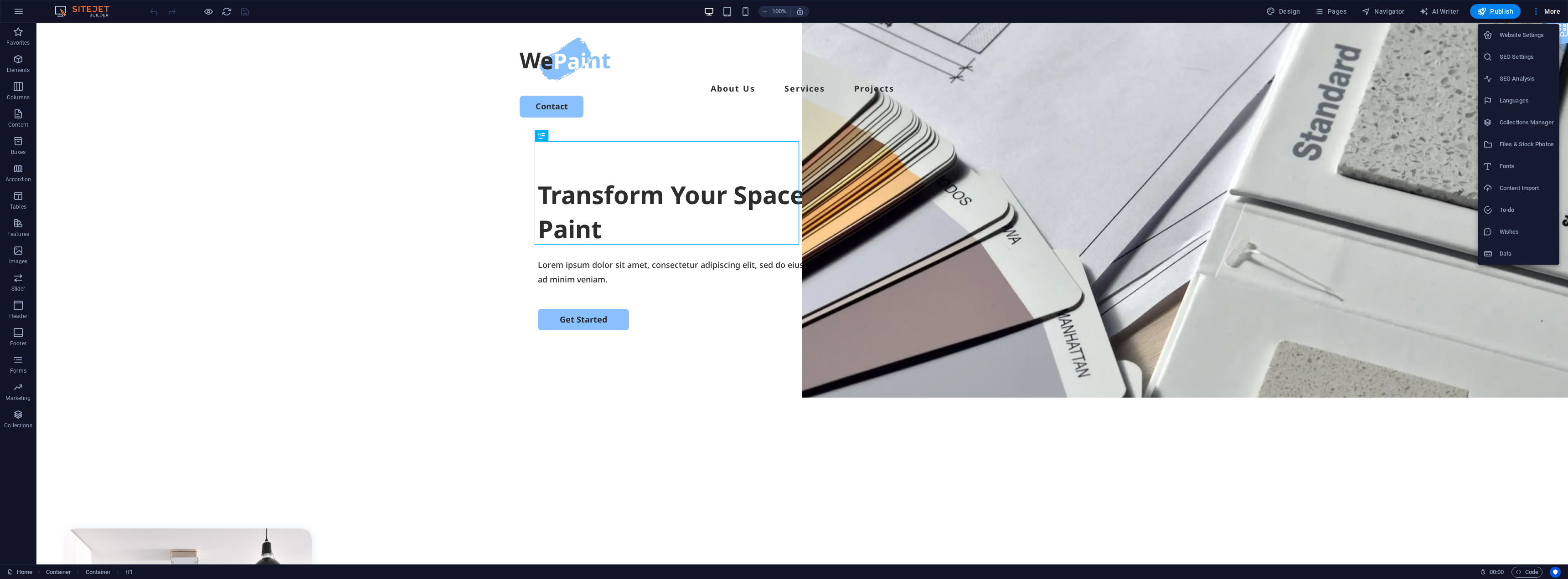
click at [1514, 32] on h6 "Website Settings" at bounding box center [1527, 35] width 54 height 11
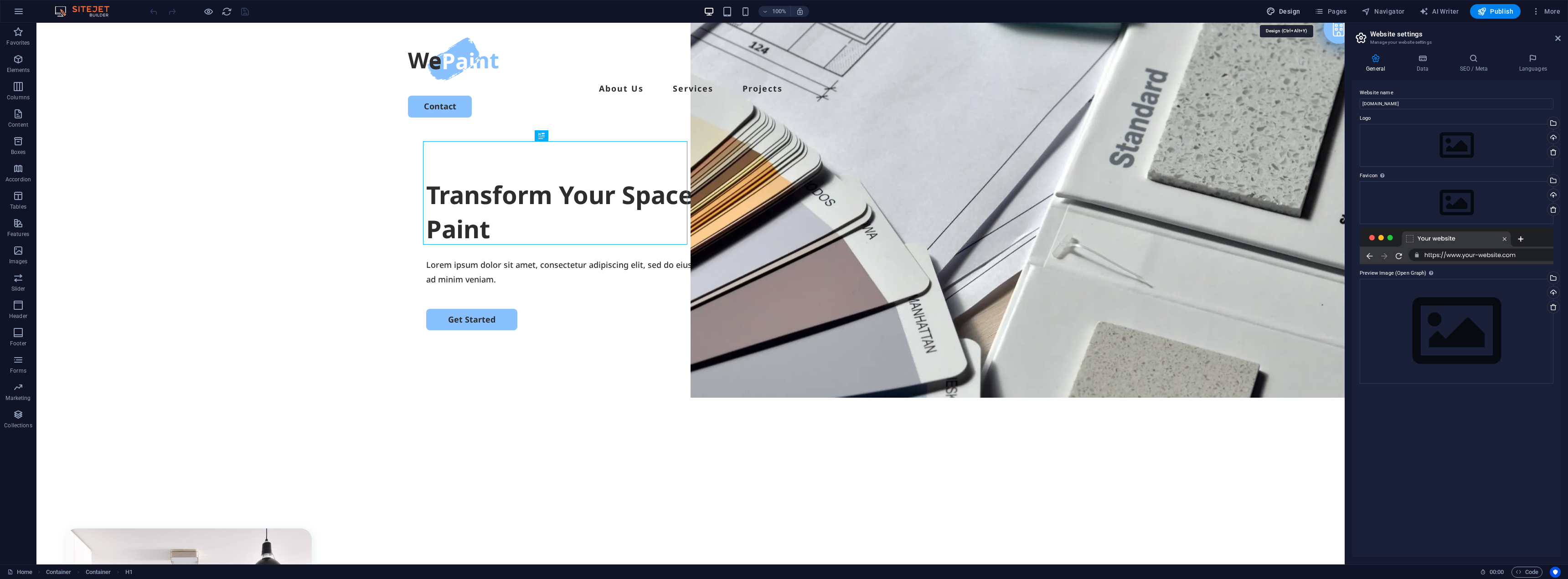
click at [1298, 6] on button "Design" at bounding box center [1283, 12] width 41 height 15
select select "px"
select select "500"
select select "px"
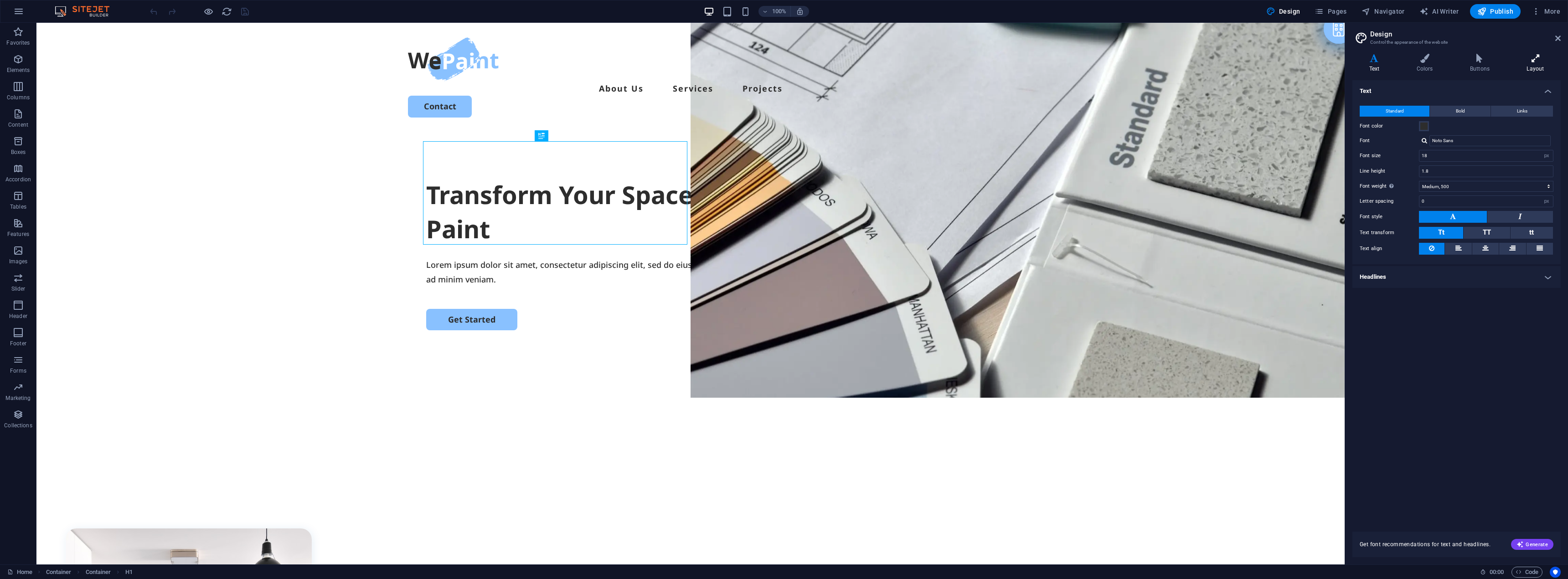
click at [1547, 60] on icon at bounding box center [1535, 58] width 51 height 9
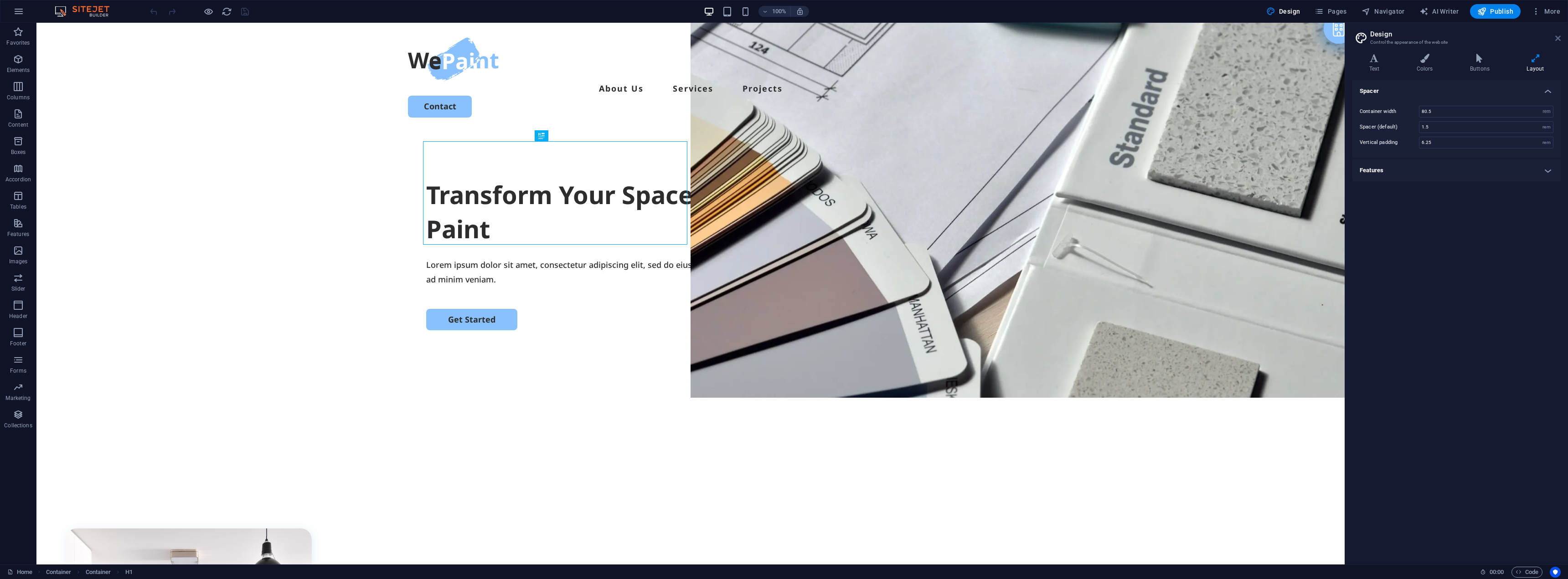
drag, startPoint x: 1558, startPoint y: 39, endPoint x: 1505, endPoint y: 19, distance: 56.6
click at [1558, 39] on icon at bounding box center [1558, 38] width 5 height 7
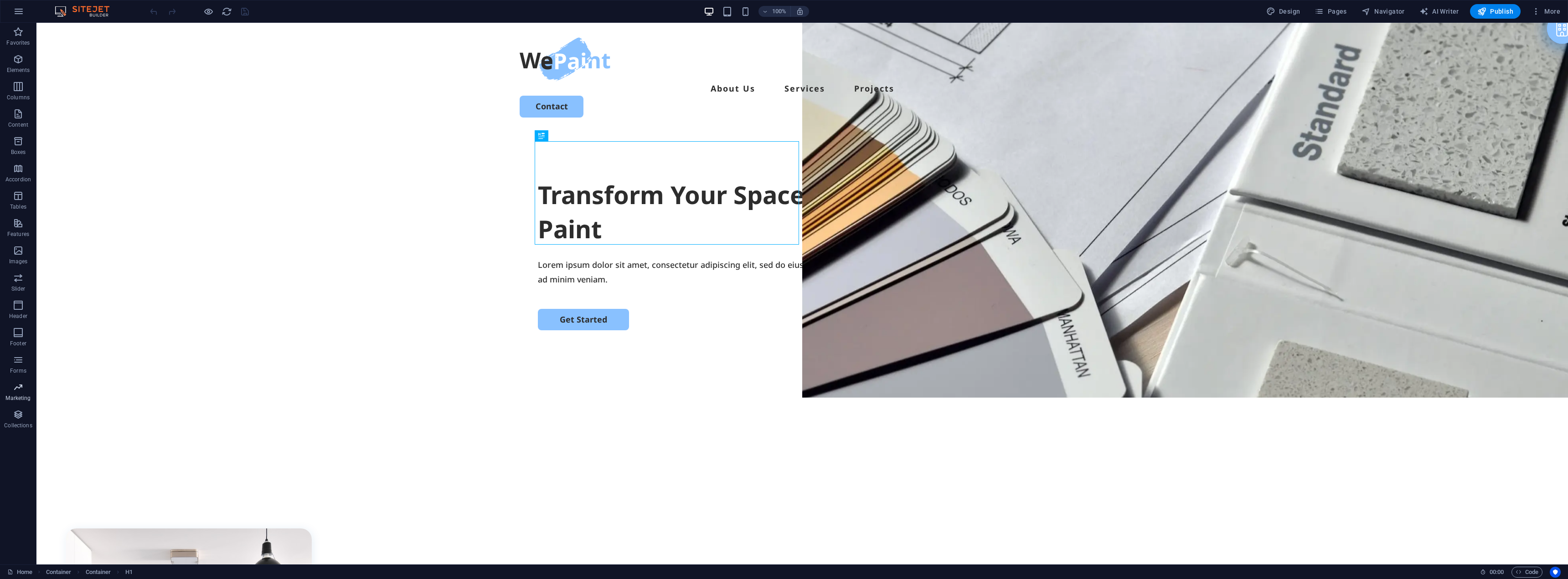
click at [24, 392] on icon "button" at bounding box center [18, 387] width 11 height 11
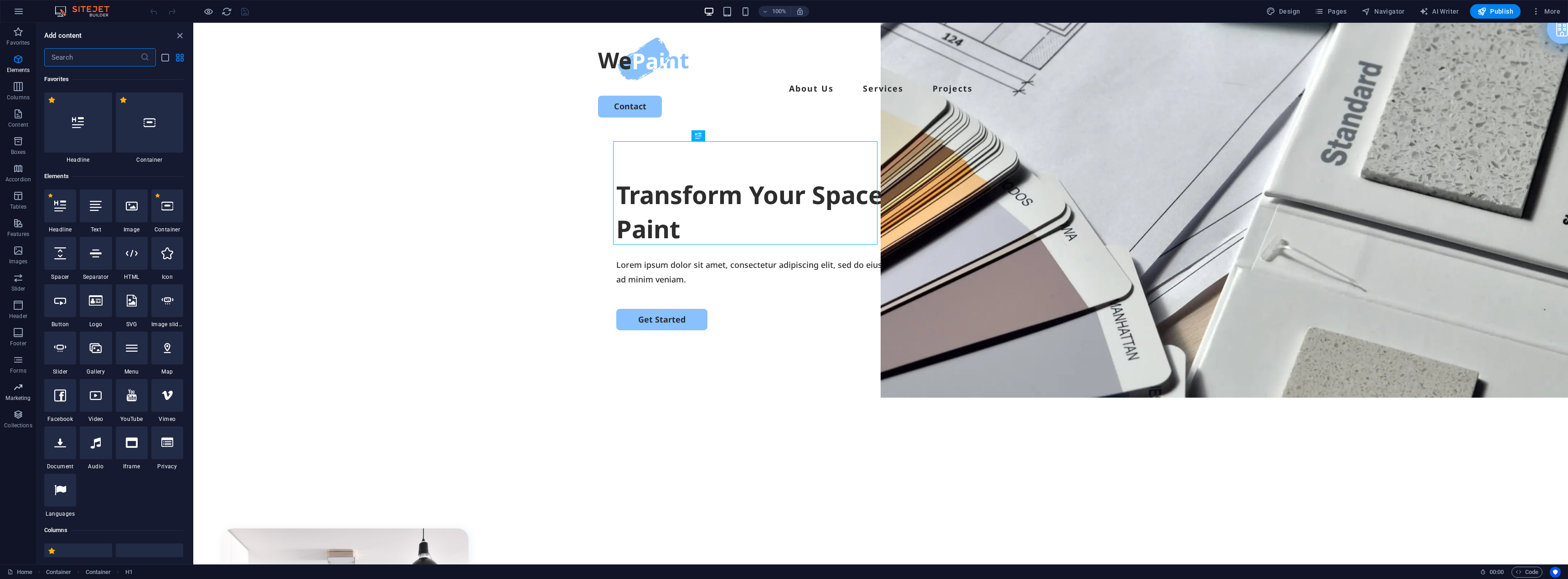
scroll to position [7419, 0]
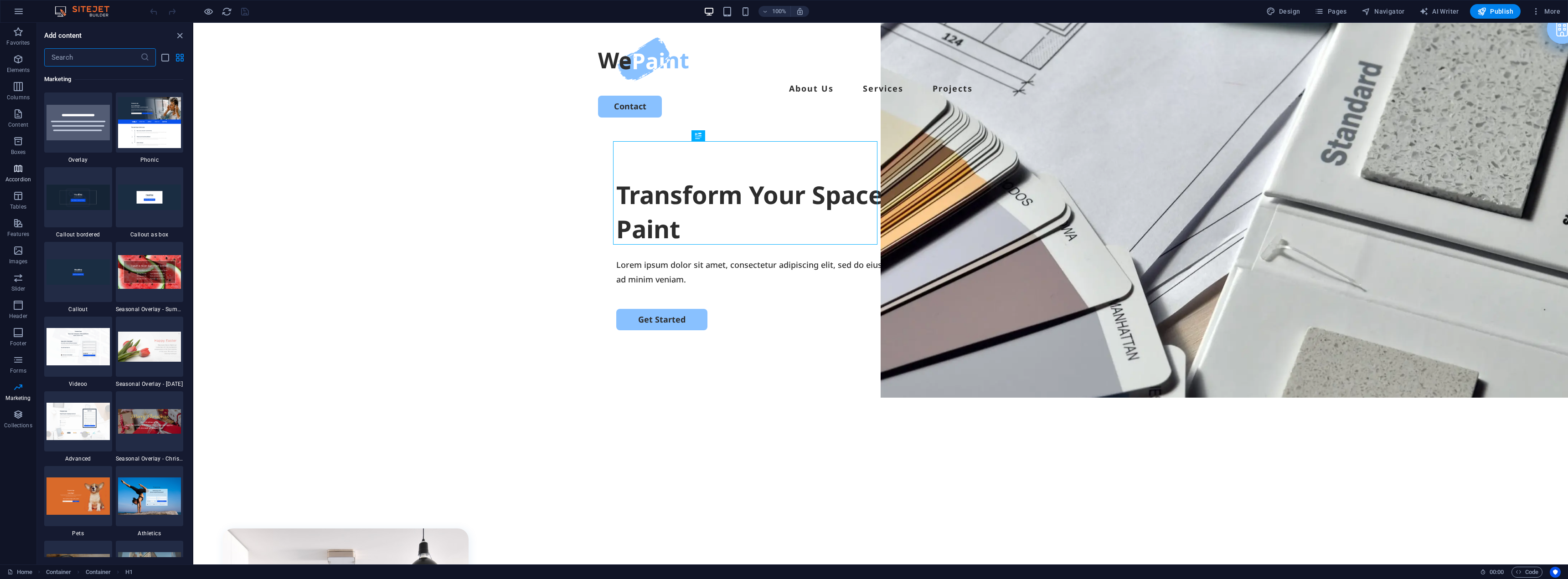
click at [13, 173] on icon "button" at bounding box center [18, 168] width 11 height 11
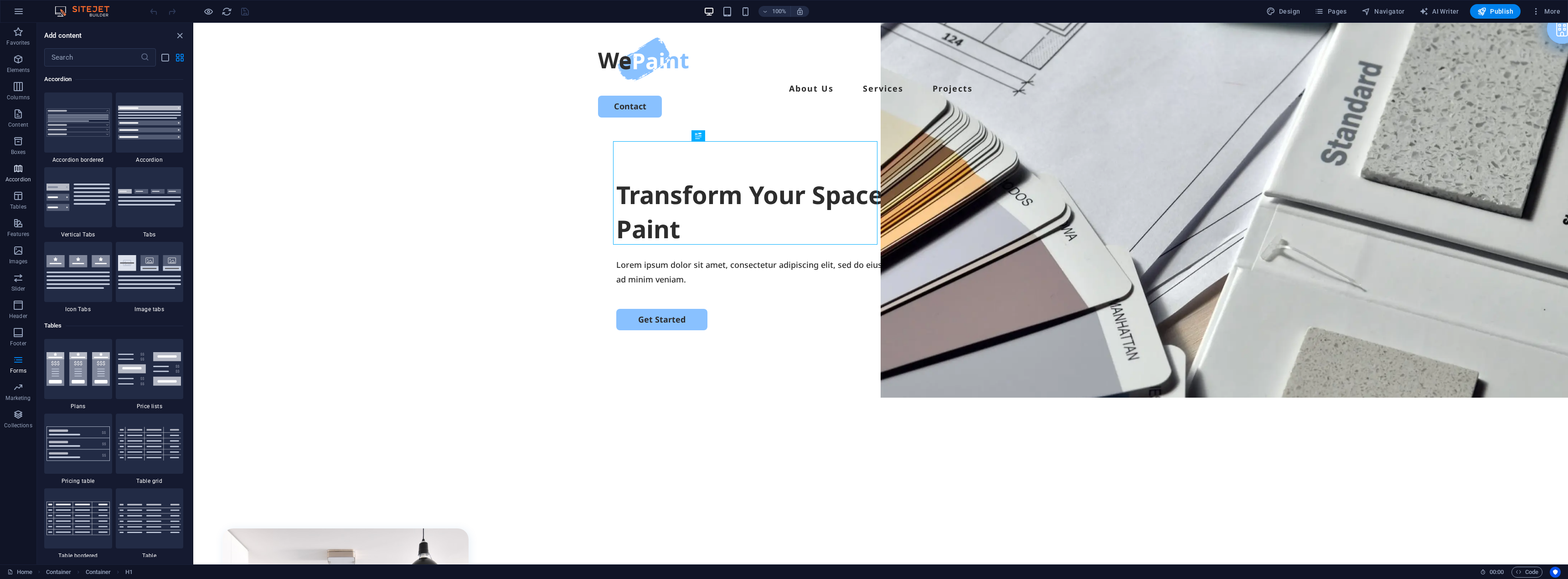
scroll to position [2908, 0]
click at [19, 41] on p "Favorites" at bounding box center [18, 43] width 23 height 7
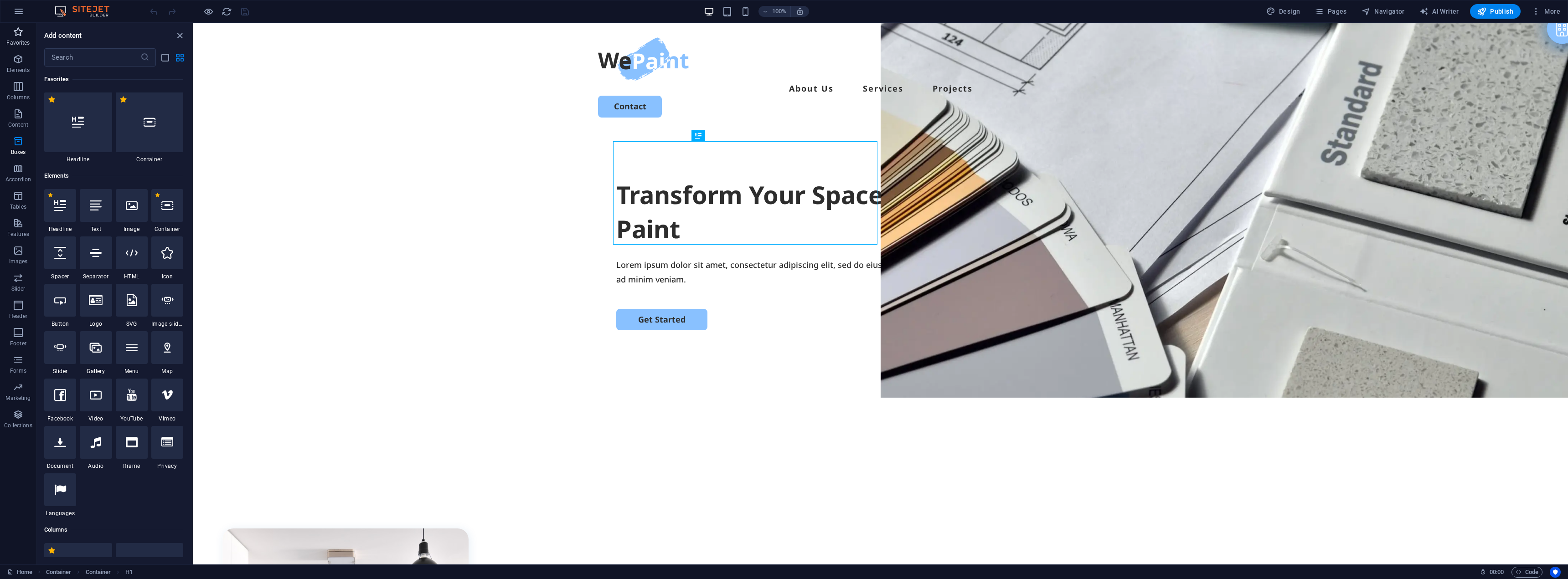
scroll to position [0, 0]
click at [20, 13] on icon "button" at bounding box center [19, 12] width 11 height 11
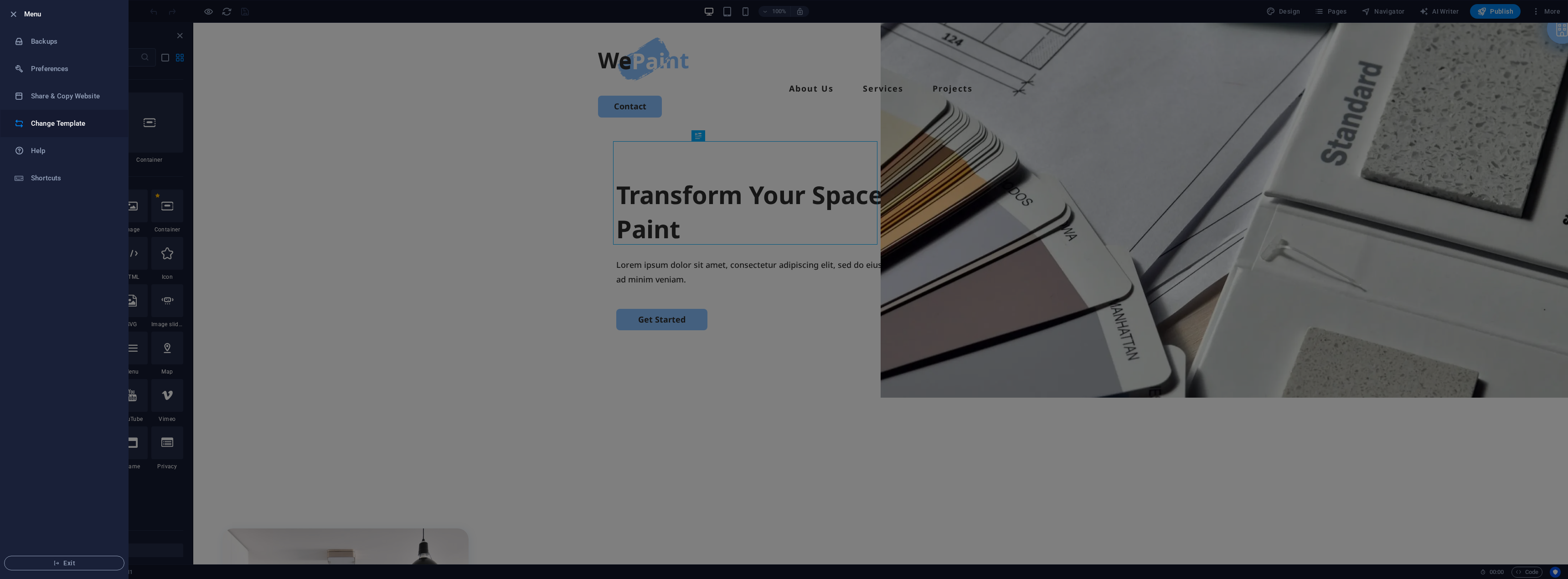
click at [55, 115] on li "Change Template" at bounding box center [65, 123] width 128 height 27
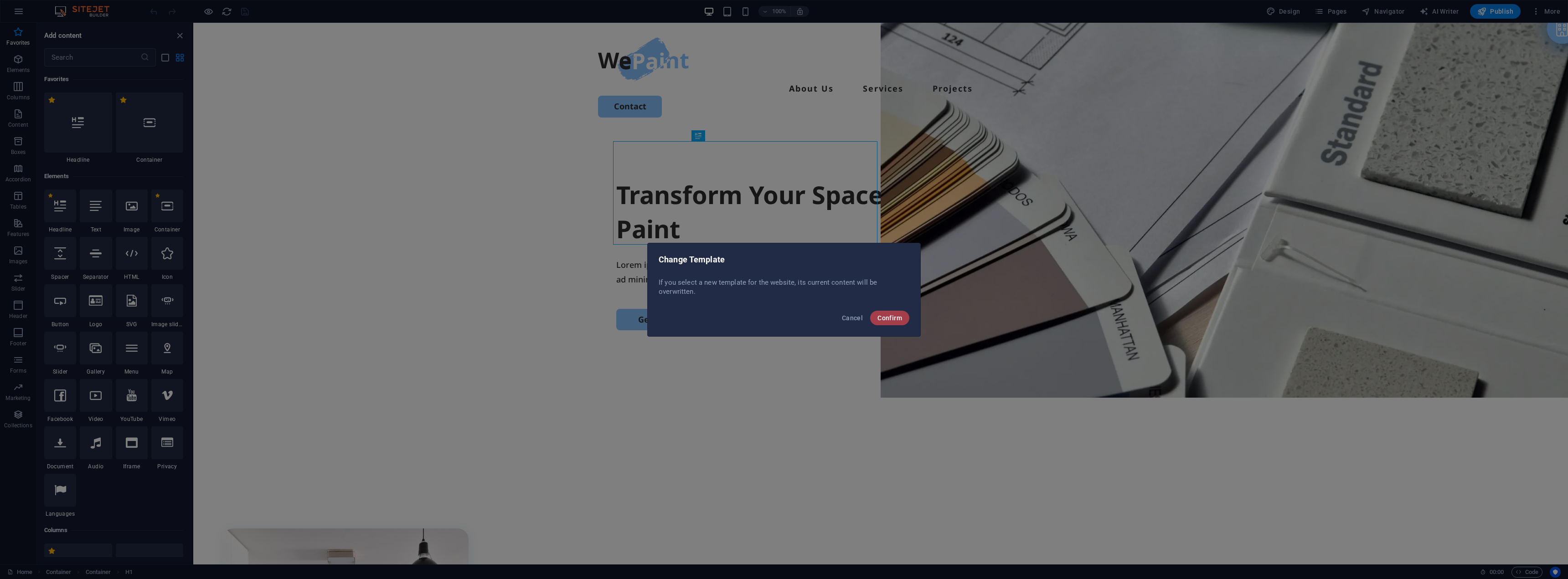
click at [901, 318] on span "Confirm" at bounding box center [890, 318] width 24 height 7
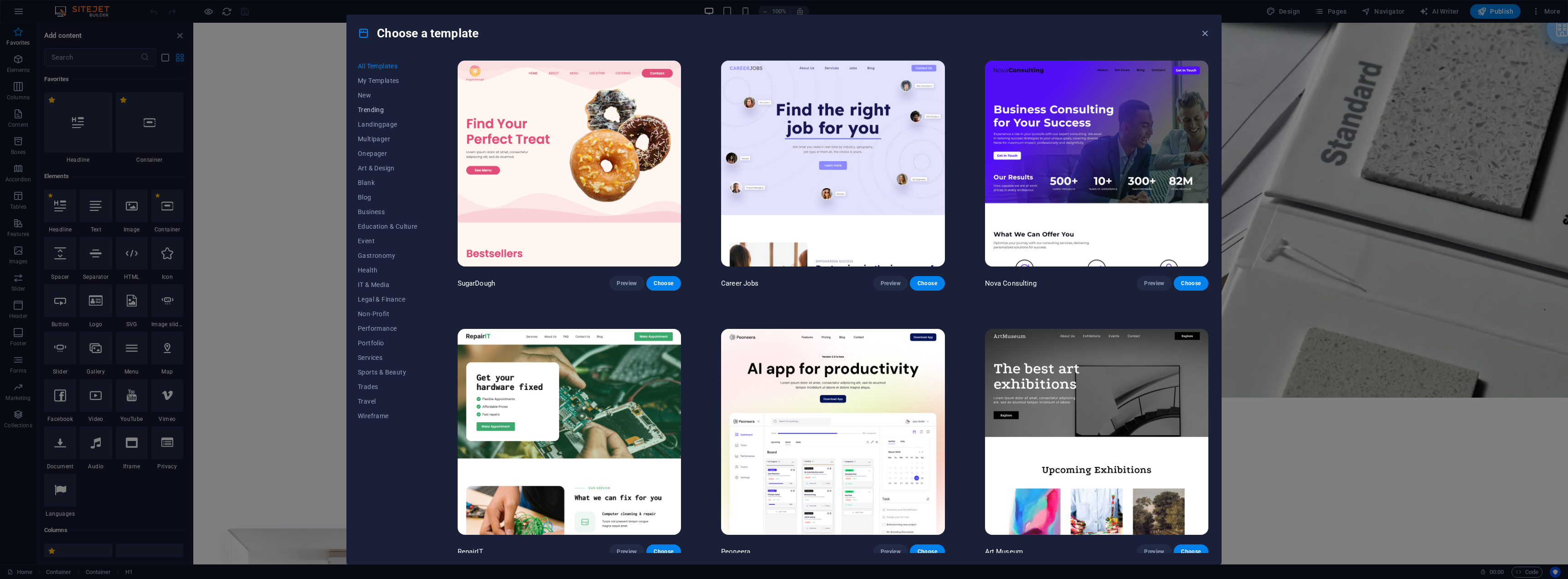
click at [368, 106] on span "Trending" at bounding box center [388, 109] width 60 height 7
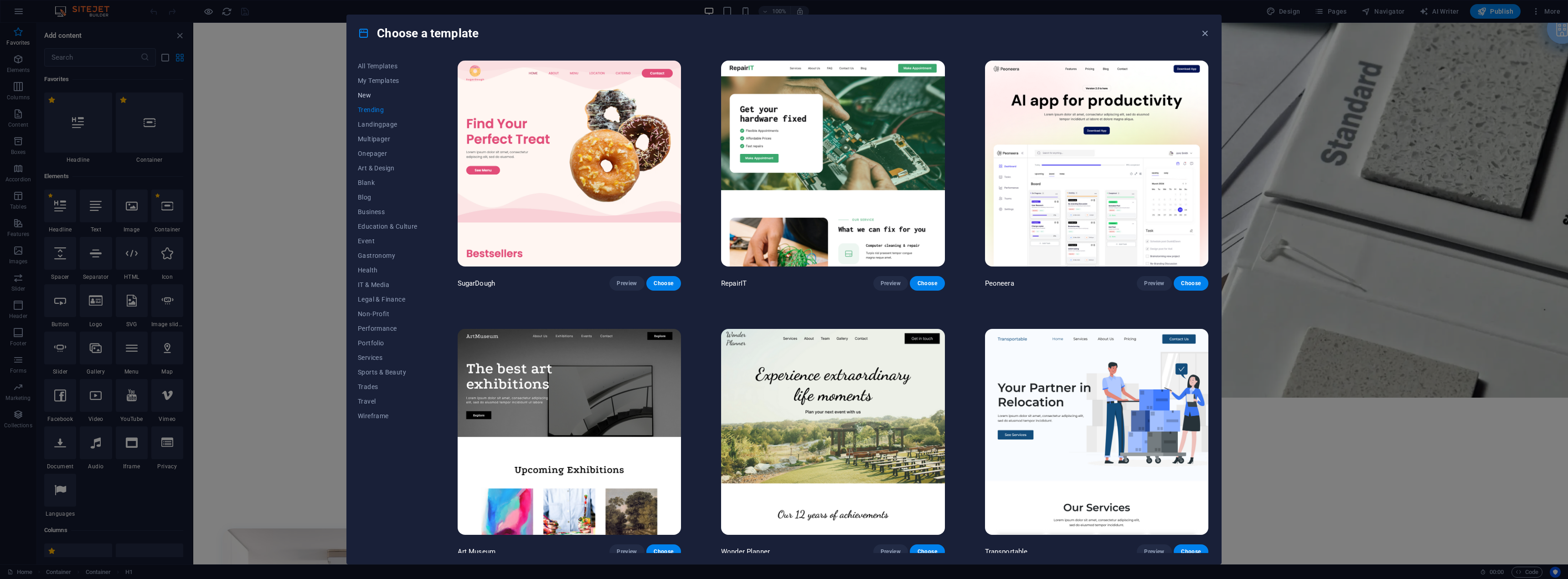
click at [364, 95] on span "New" at bounding box center [388, 95] width 60 height 7
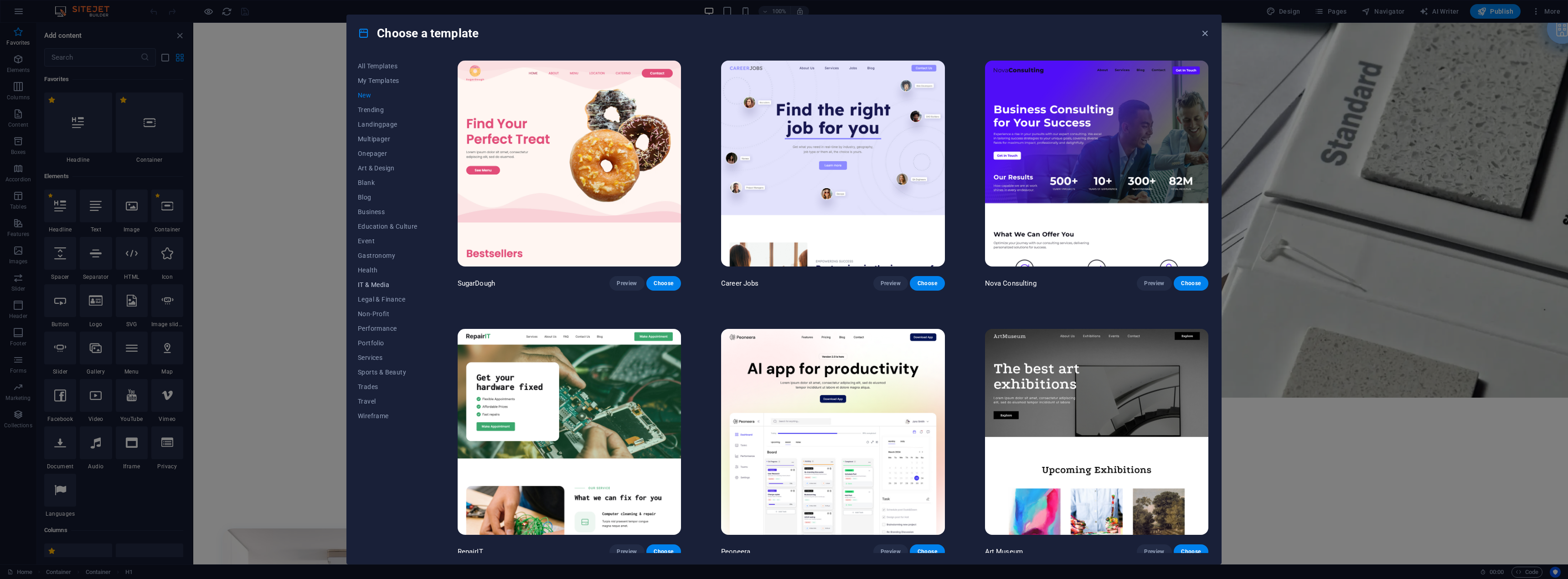
click at [382, 289] on button "IT & Media" at bounding box center [388, 285] width 60 height 15
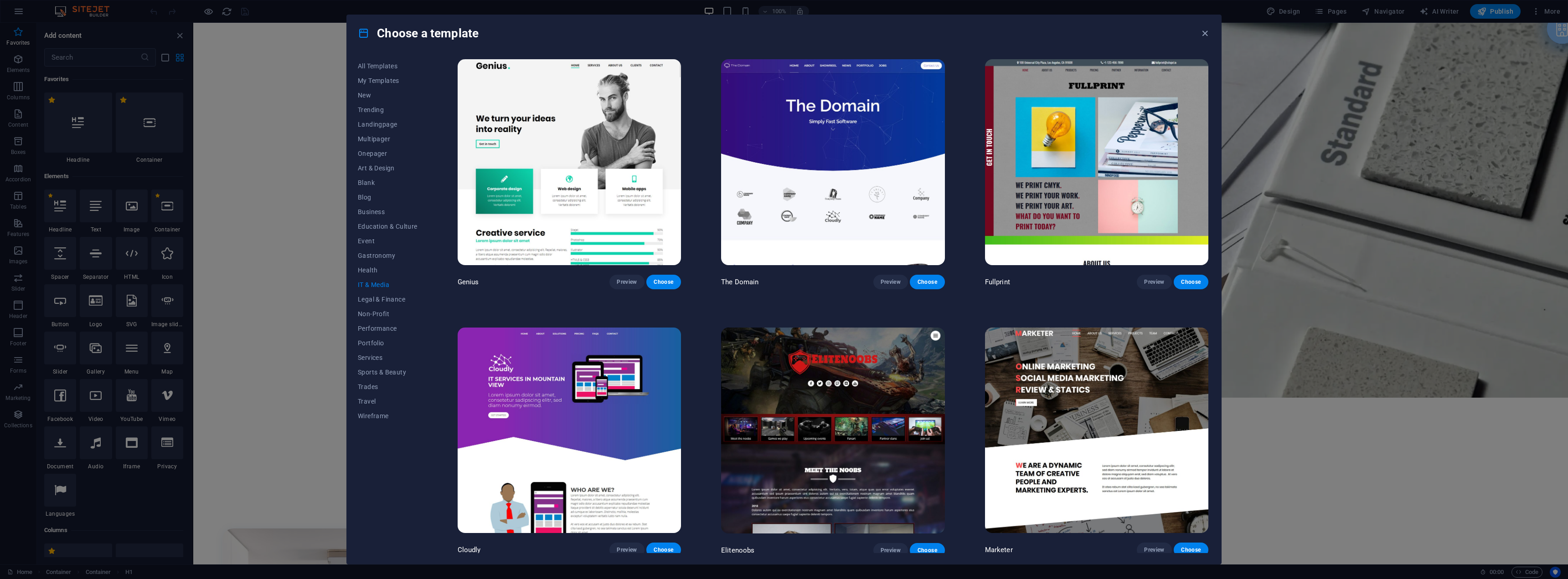
scroll to position [538, 0]
click at [385, 412] on span "Wireframe" at bounding box center [388, 416] width 60 height 7
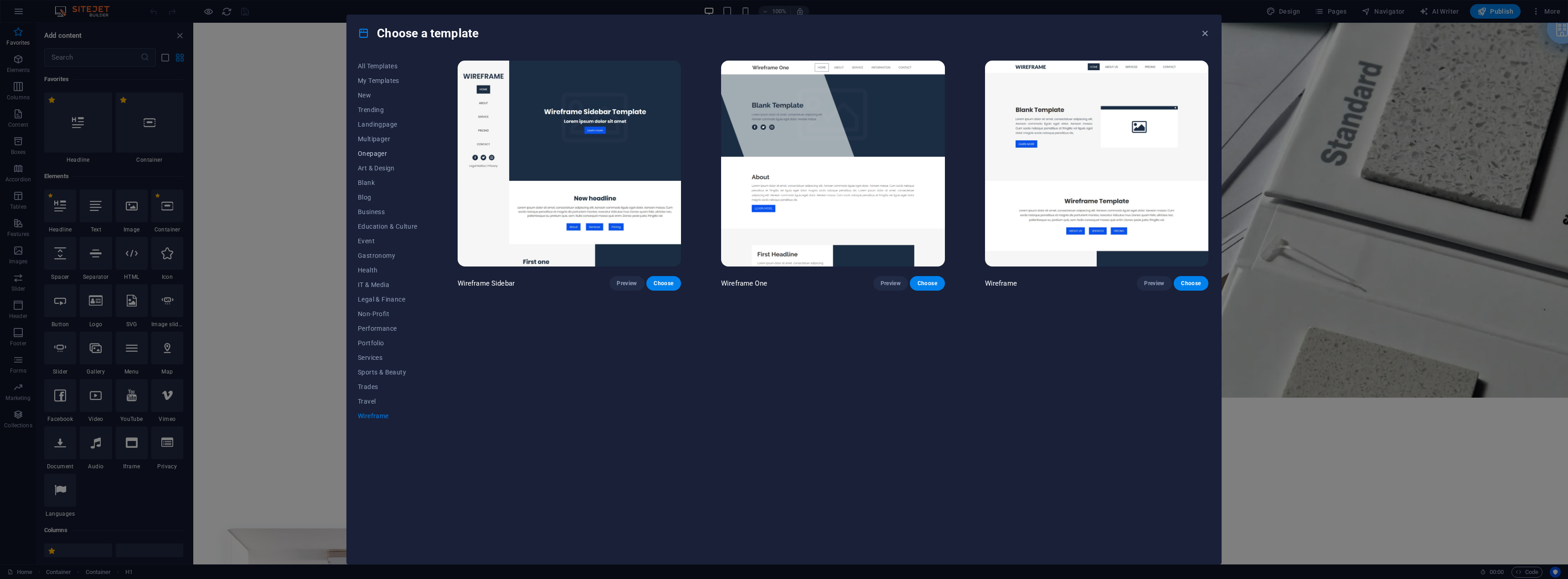
click at [377, 148] on button "Onepager" at bounding box center [388, 153] width 60 height 15
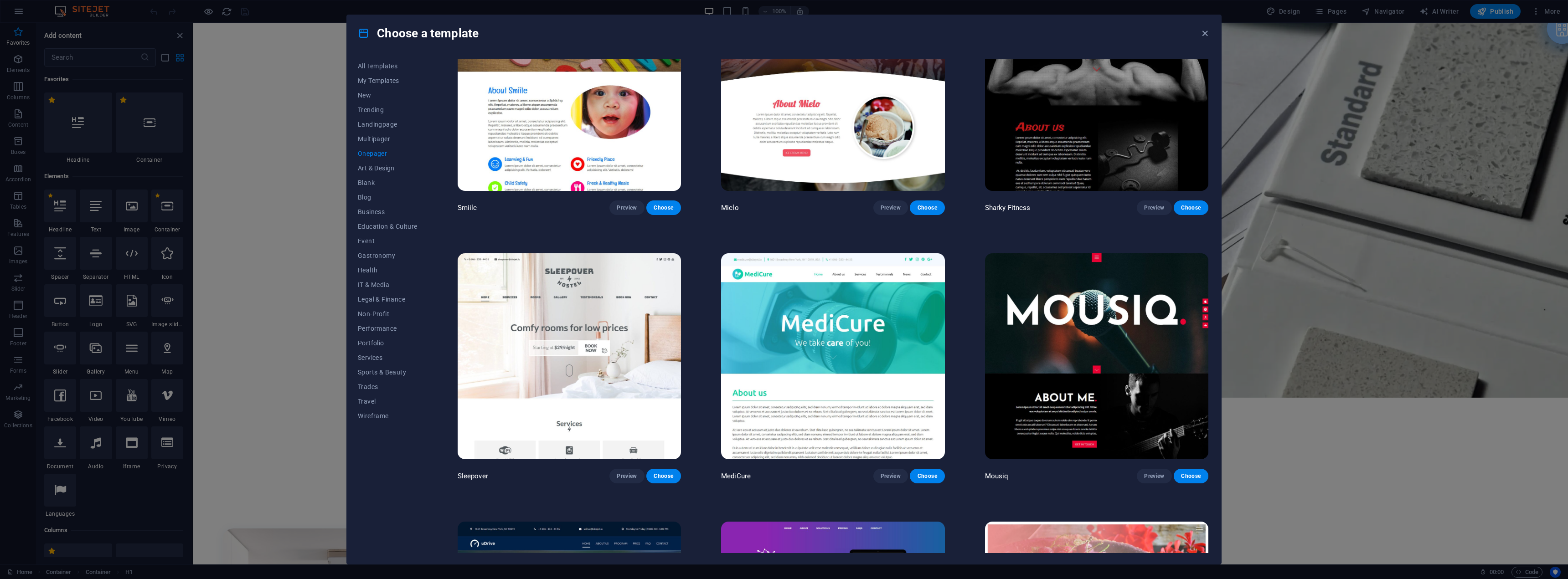
scroll to position [3598, 0]
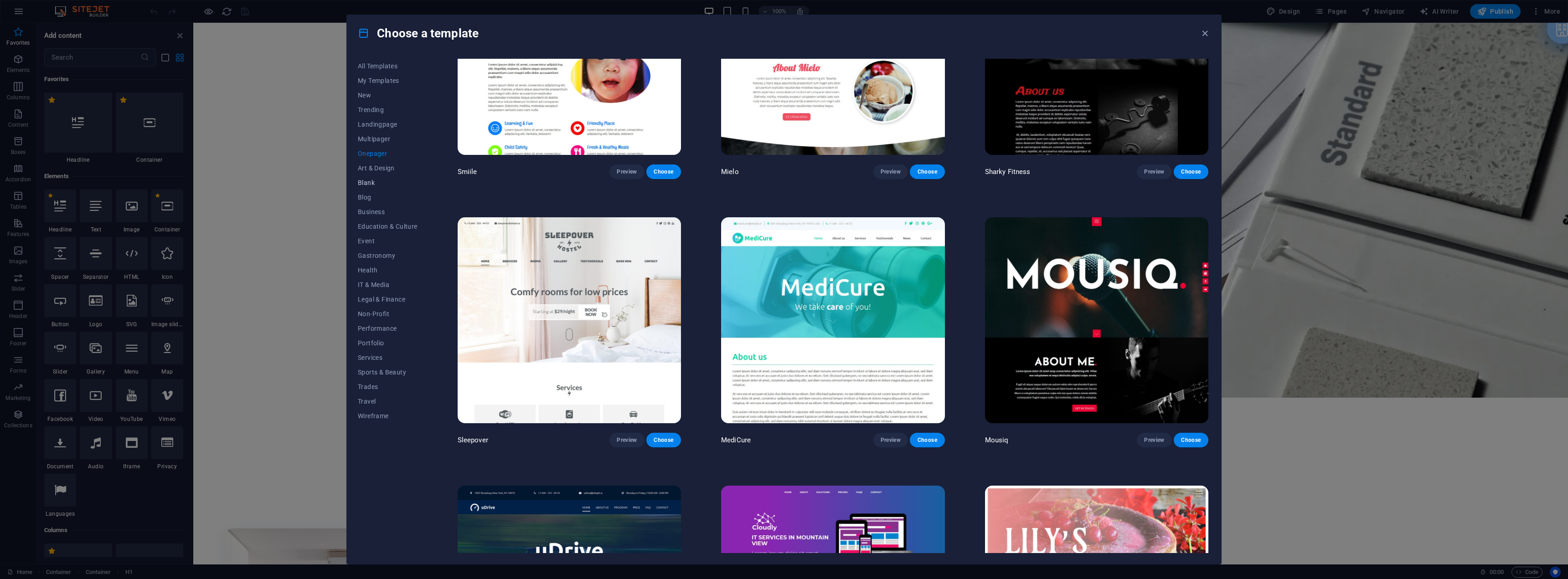
click at [366, 181] on span "Blank" at bounding box center [388, 182] width 60 height 7
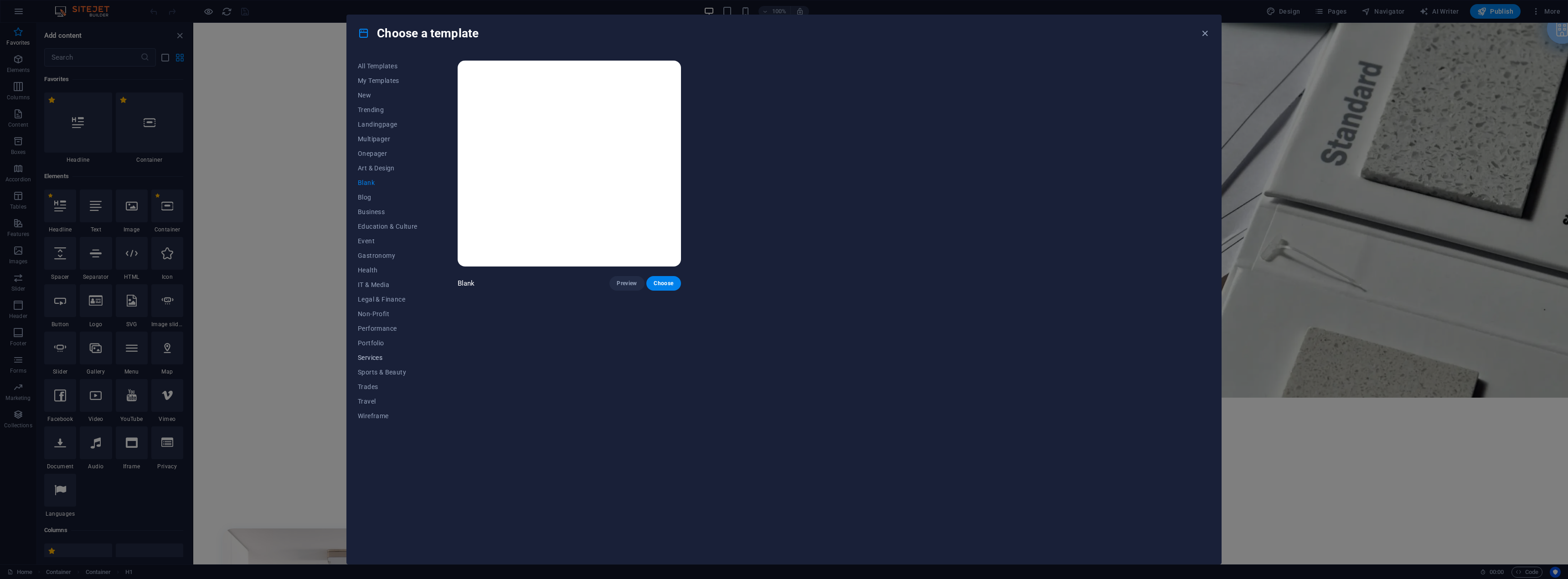
click at [378, 354] on span "Services" at bounding box center [388, 358] width 60 height 7
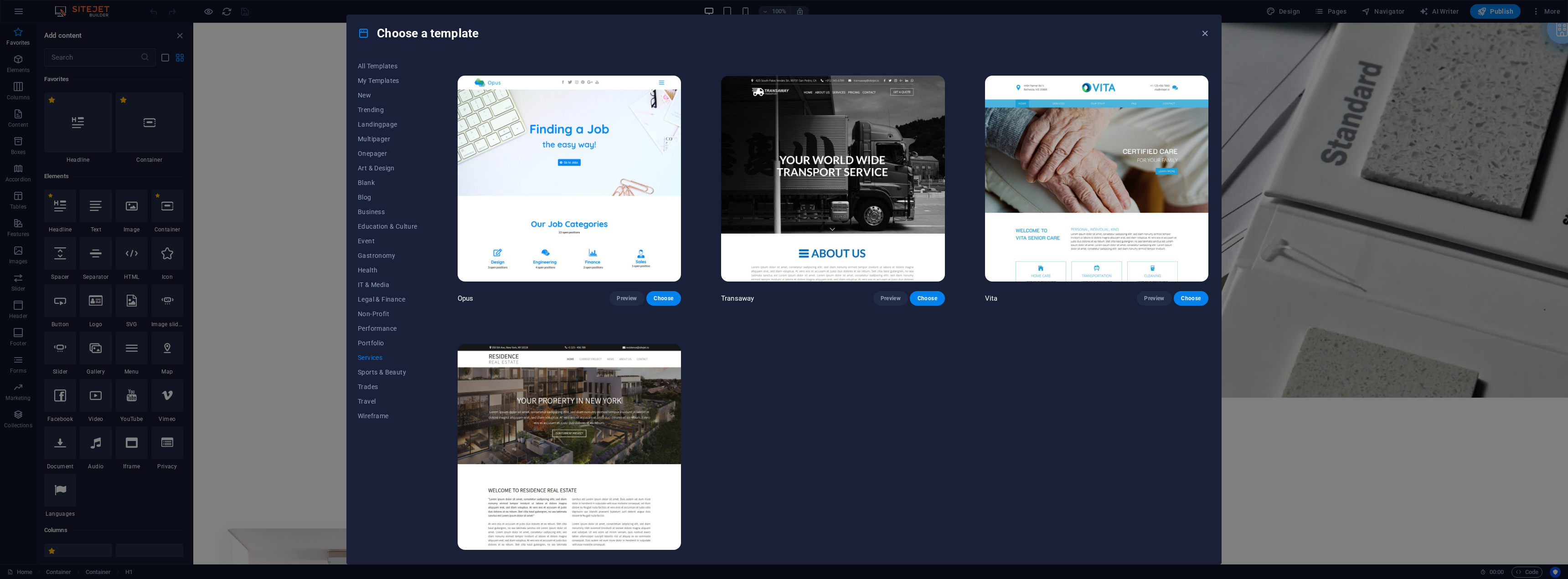
scroll to position [1607, 0]
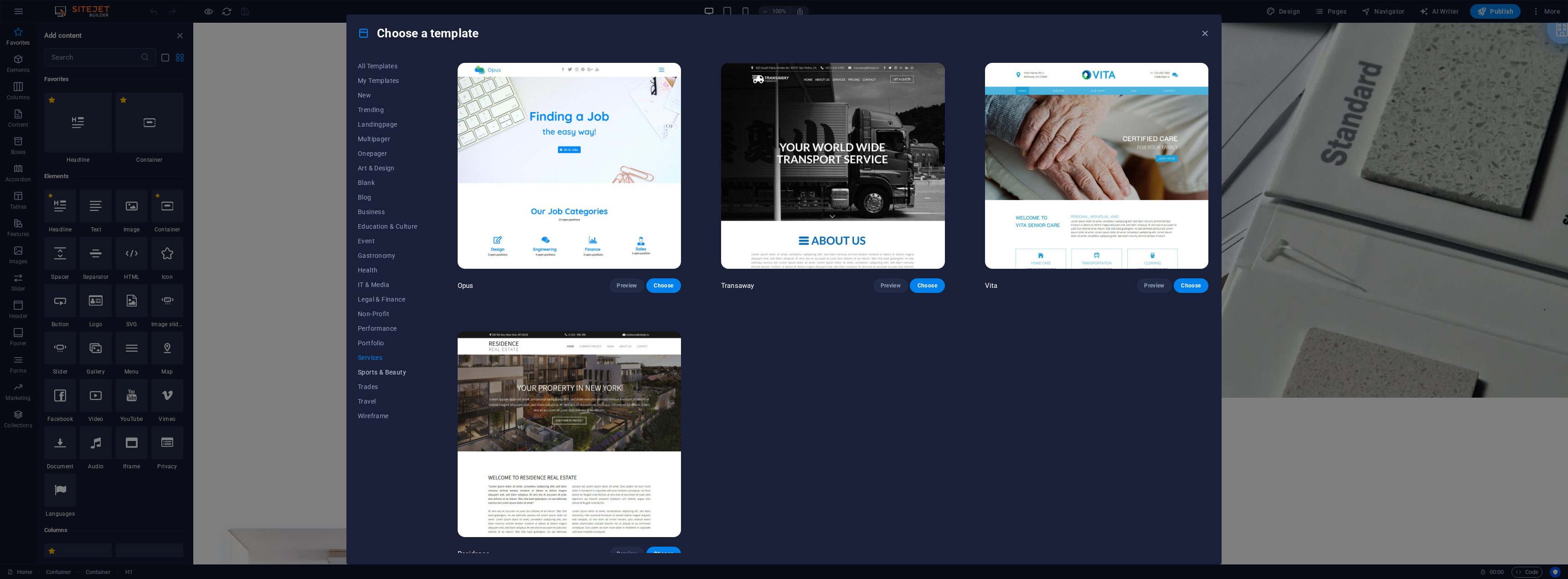
click at [373, 372] on span "Sports & Beauty" at bounding box center [388, 372] width 60 height 7
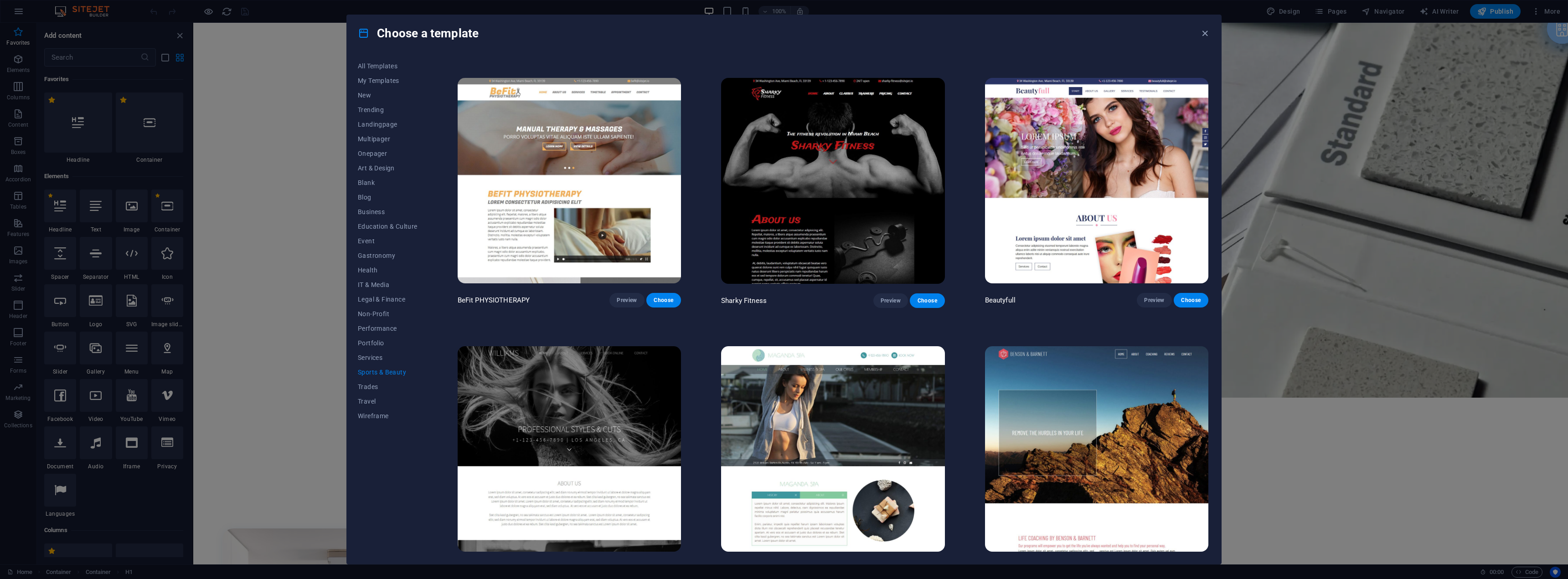
scroll to position [805, 0]
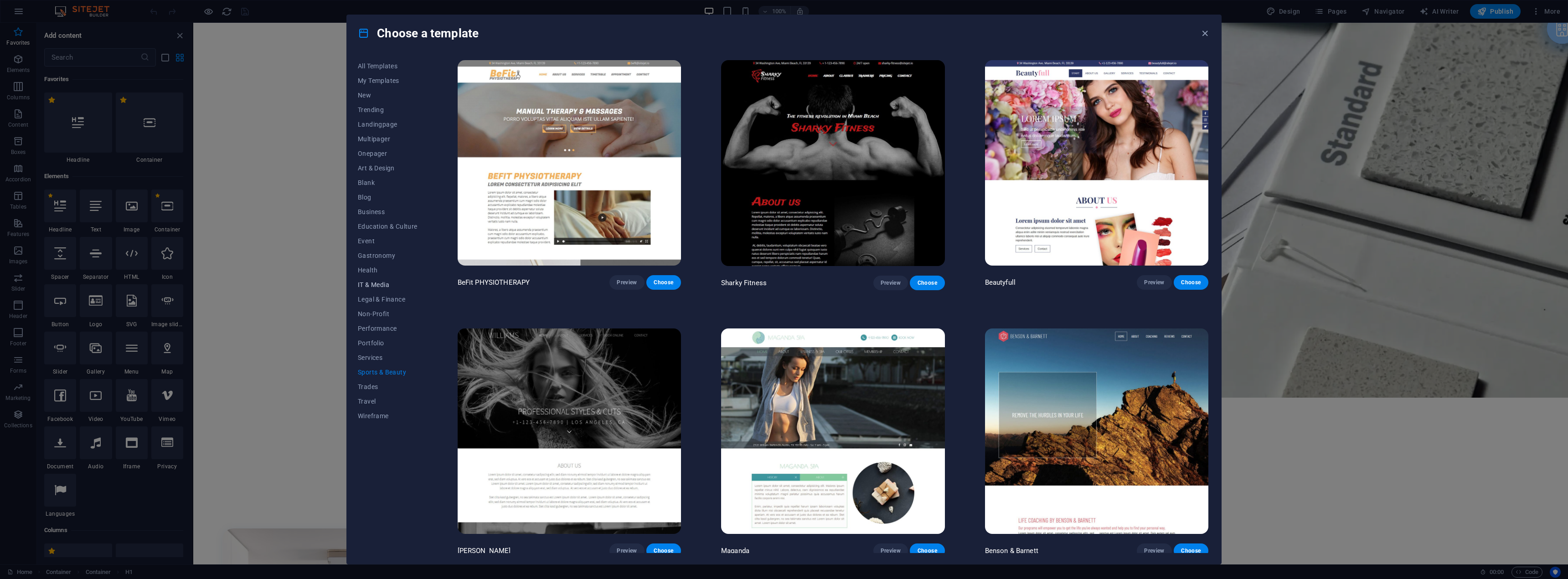
click at [379, 279] on button "IT & Media" at bounding box center [388, 285] width 60 height 15
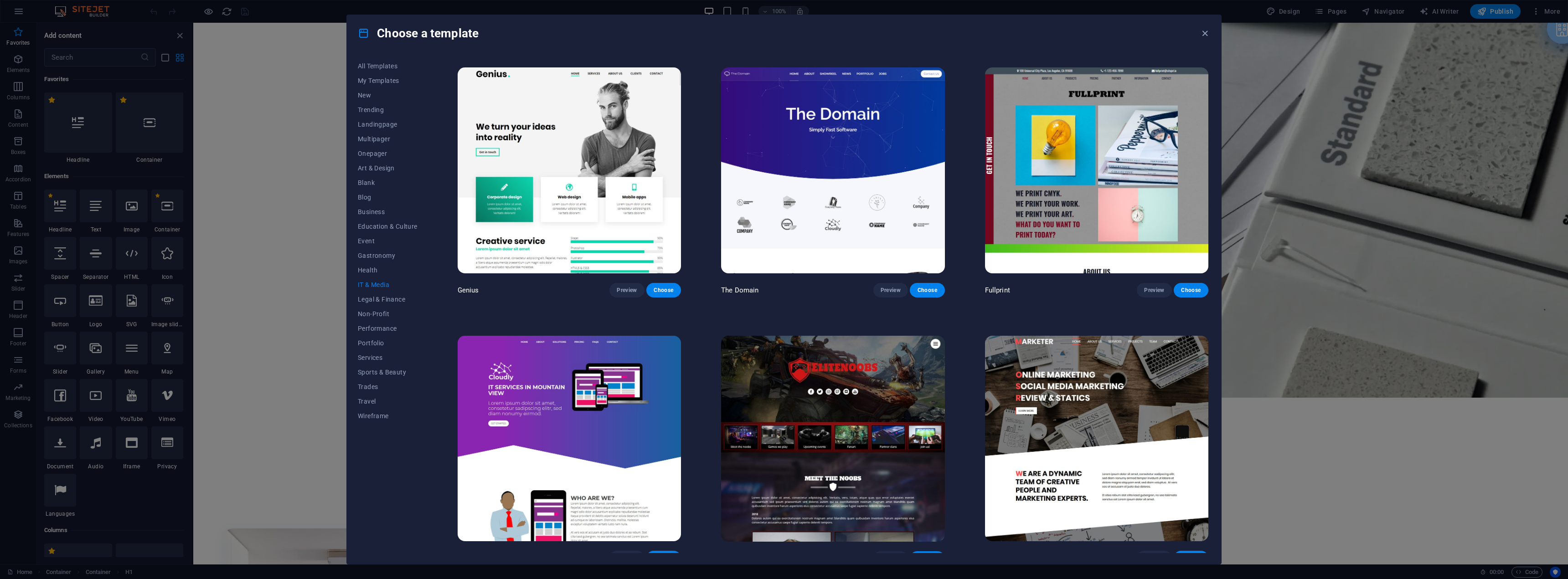
scroll to position [538, 0]
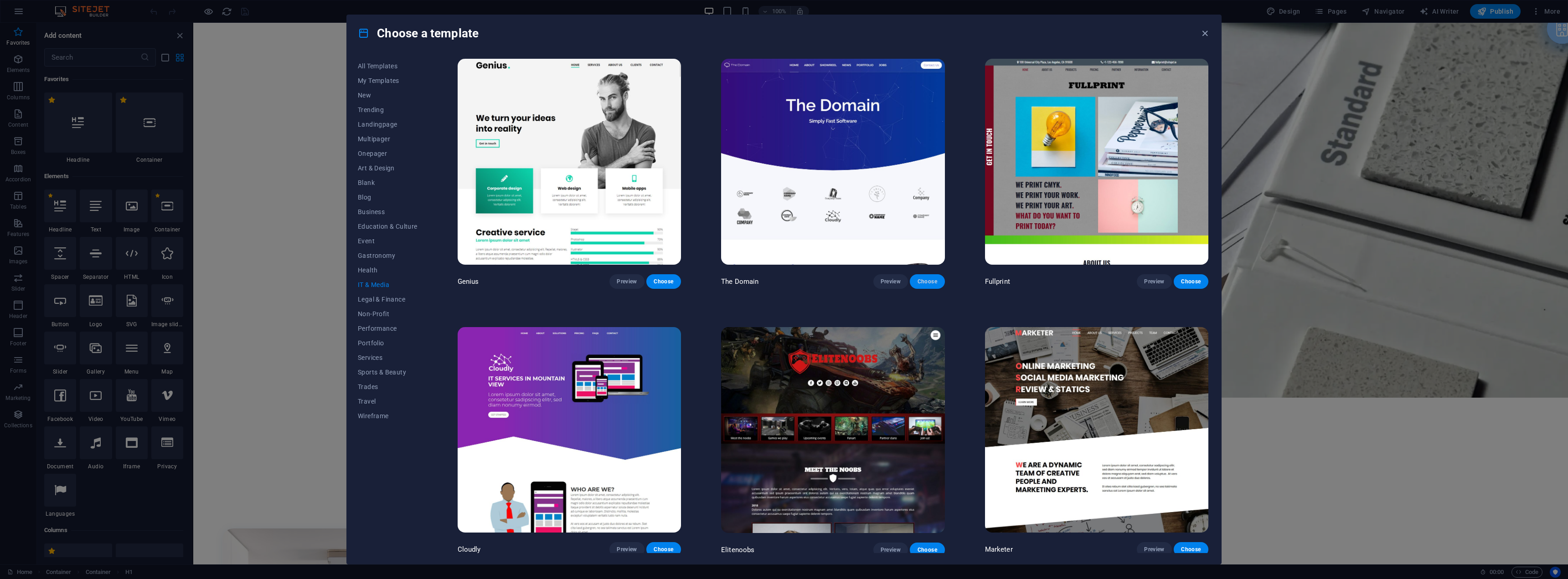
click at [922, 278] on span "Choose" at bounding box center [927, 282] width 20 height 7
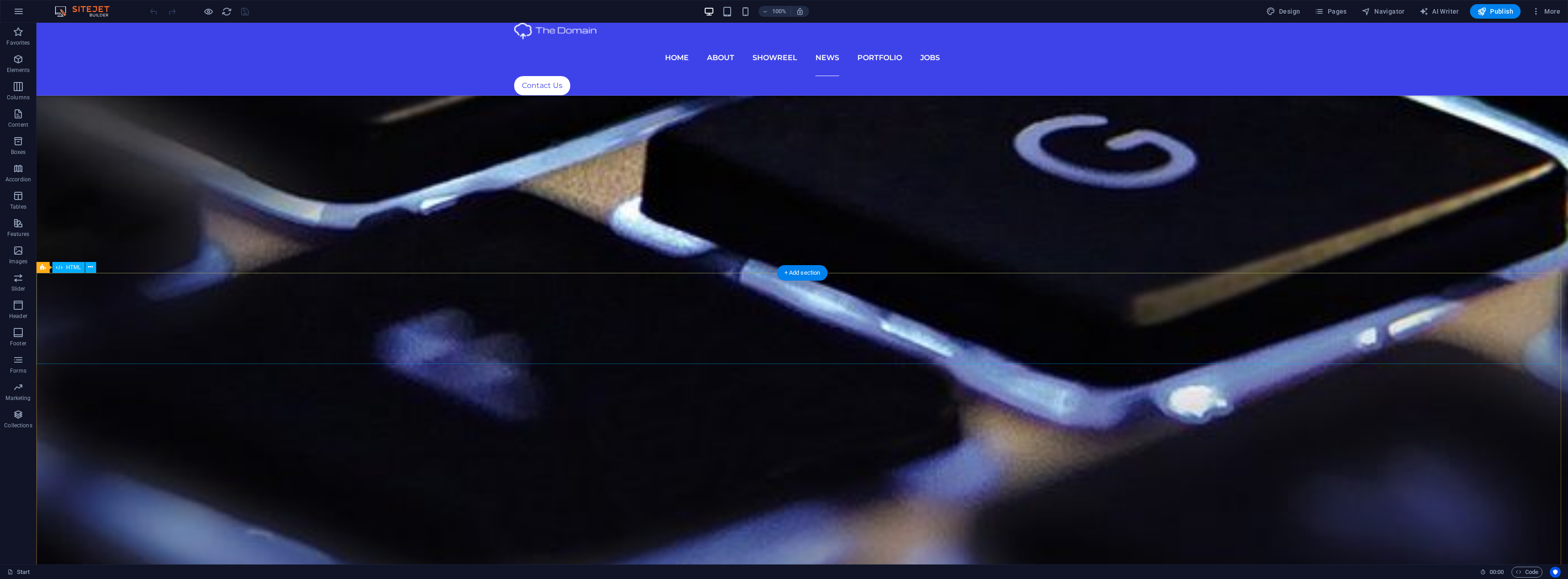
scroll to position [4348, 0]
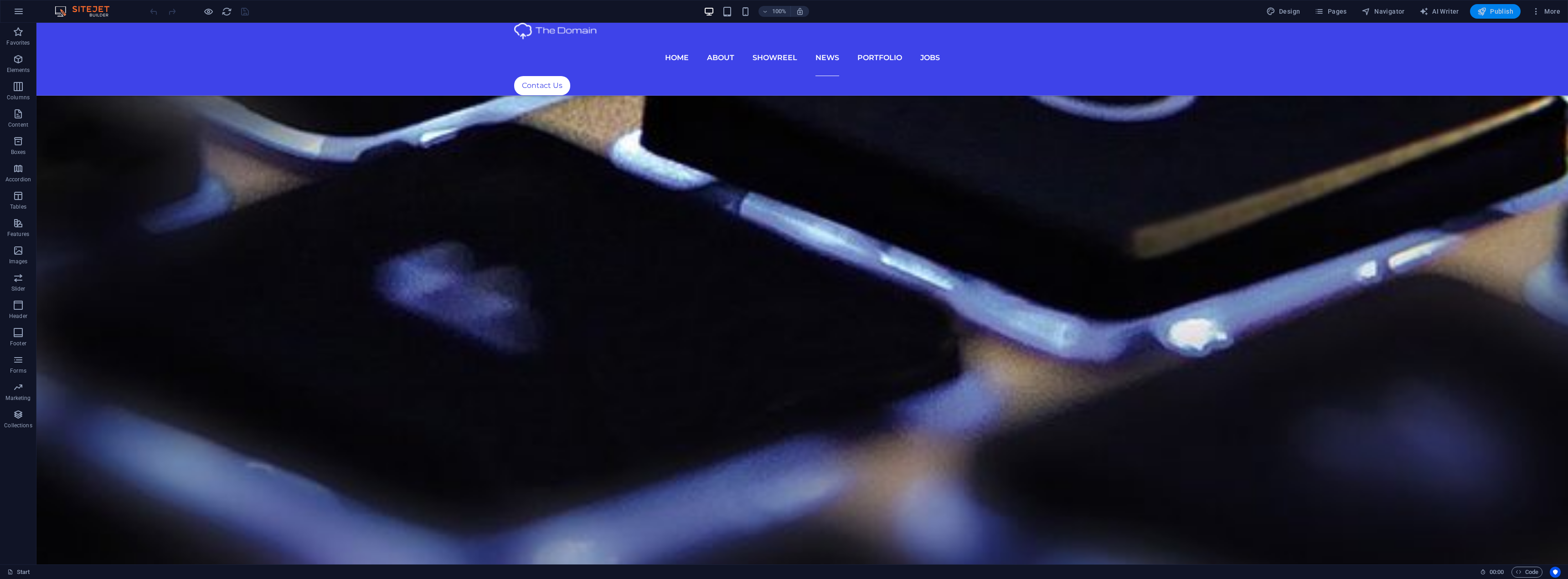
click at [1491, 12] on span "Publish" at bounding box center [1495, 11] width 36 height 9
